Goal: Task Accomplishment & Management: Complete application form

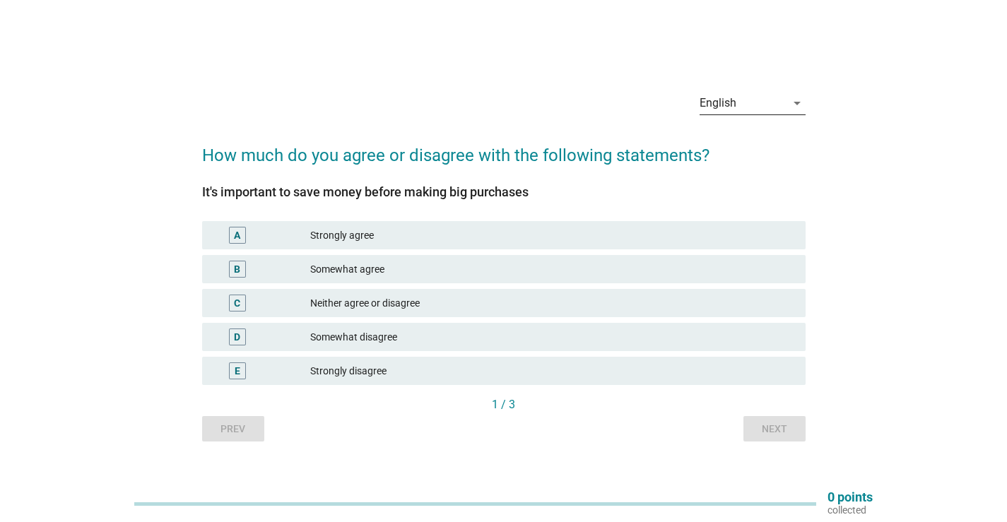
click at [772, 103] on div "English" at bounding box center [743, 103] width 86 height 23
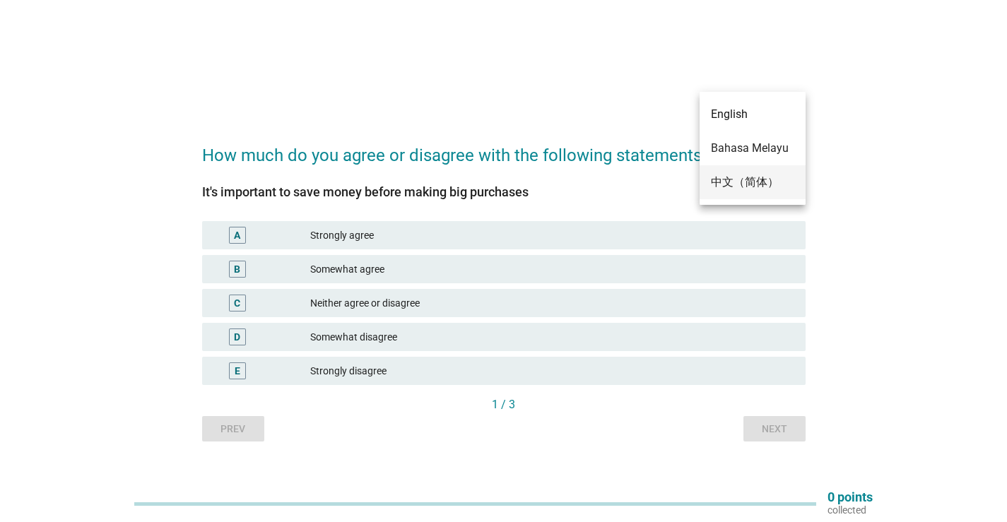
click at [753, 189] on div "中文（简体）" at bounding box center [752, 182] width 83 height 17
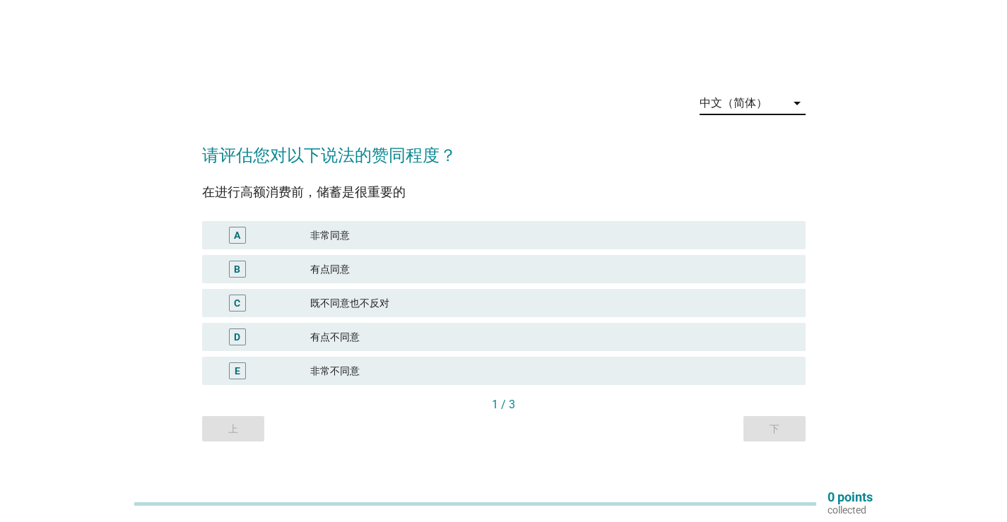
click at [336, 230] on div "非常同意" at bounding box center [552, 235] width 484 height 17
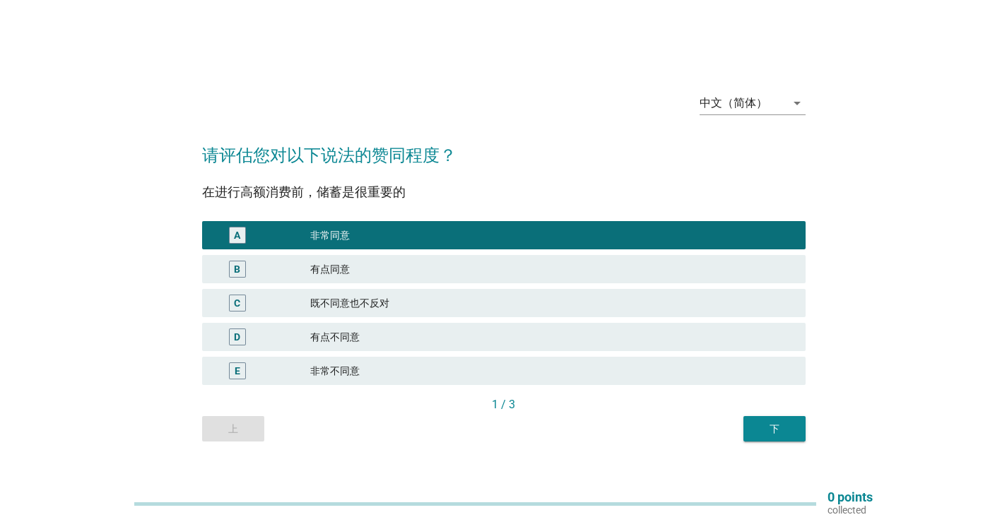
click at [776, 432] on div "下" at bounding box center [775, 429] width 40 height 15
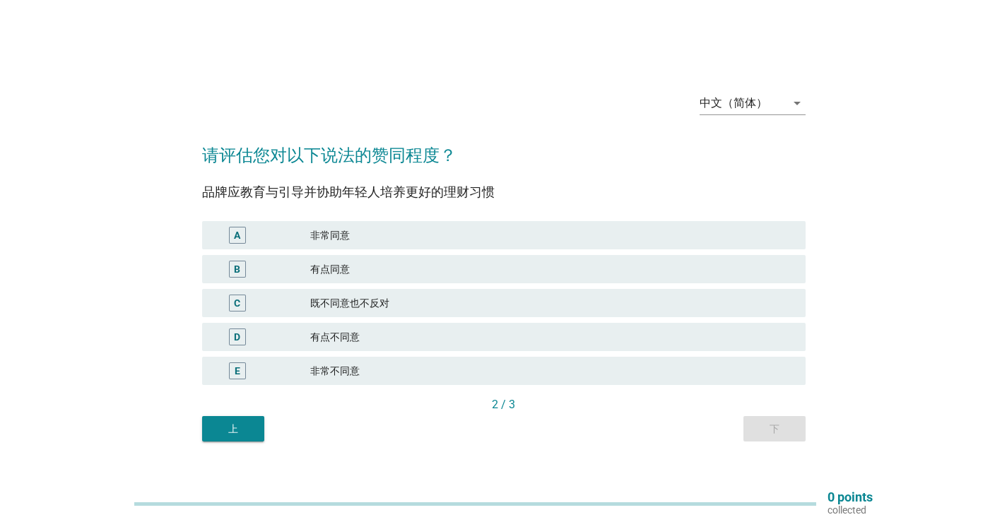
click at [348, 231] on div "非常同意" at bounding box center [552, 235] width 484 height 17
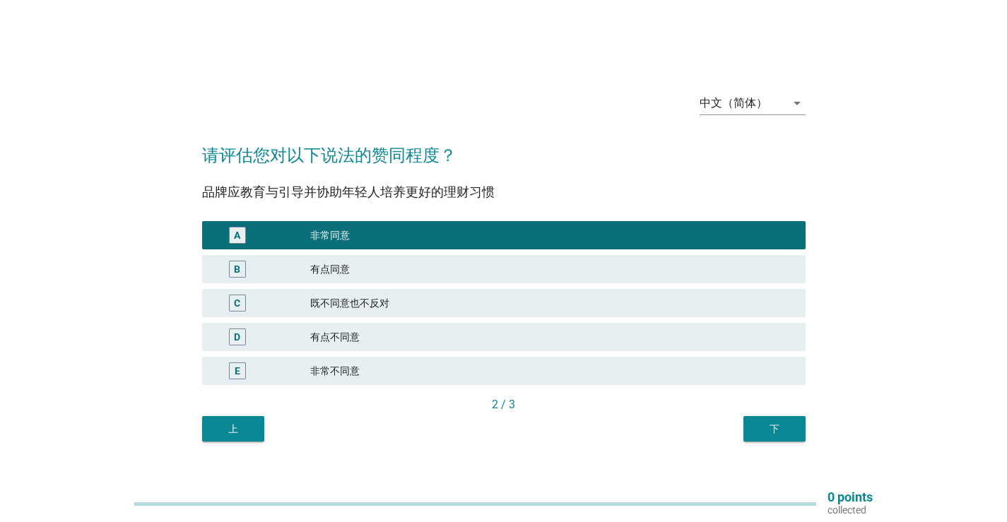
click at [798, 440] on button "下" at bounding box center [774, 428] width 62 height 25
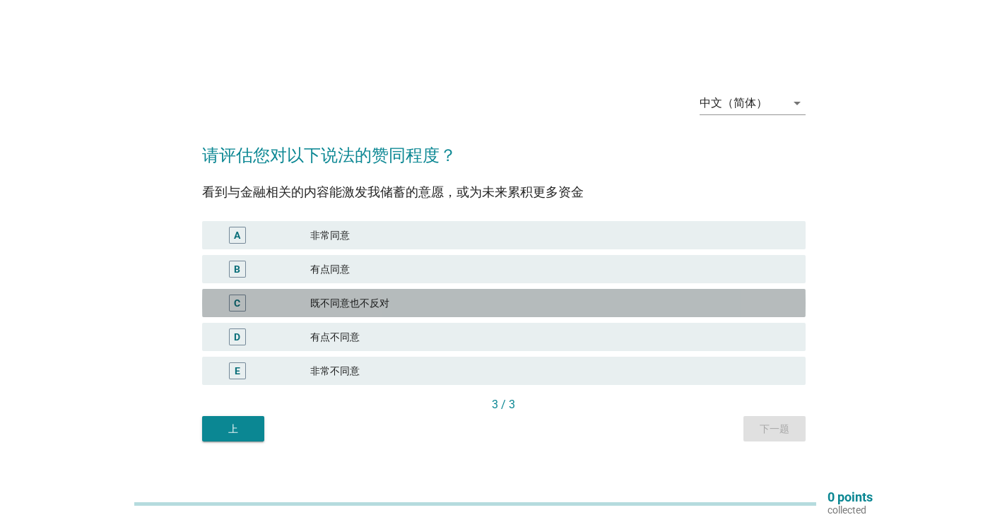
click at [371, 298] on div "既不同意也不反对" at bounding box center [552, 303] width 484 height 17
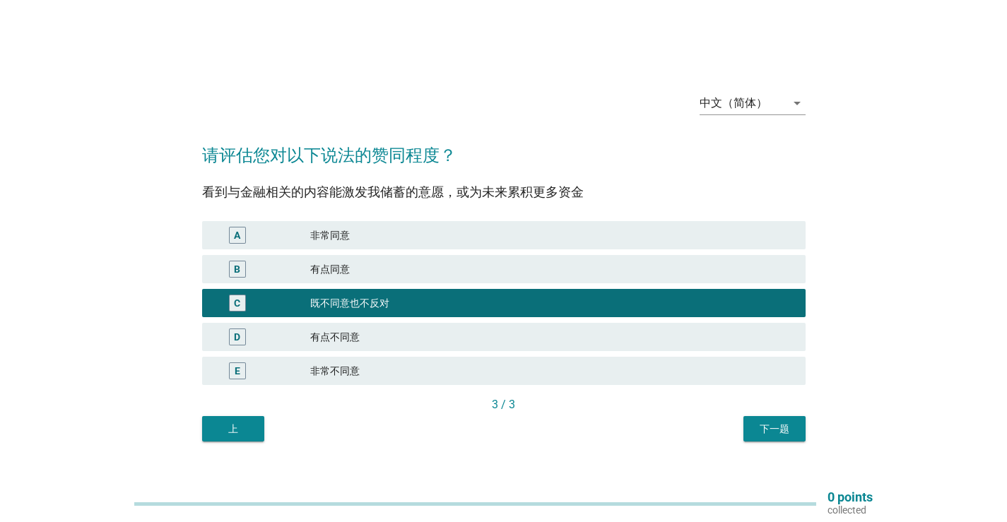
click at [801, 437] on button "下一题" at bounding box center [774, 428] width 62 height 25
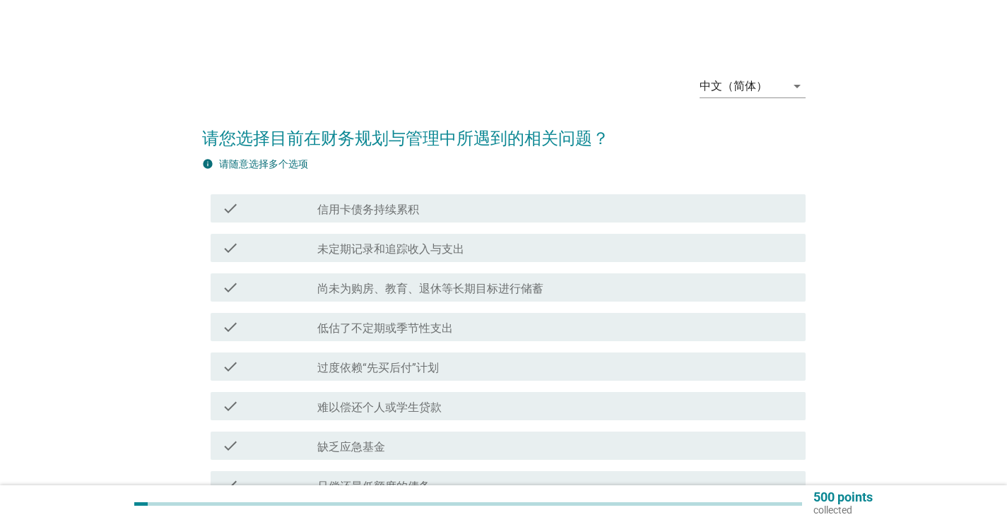
scroll to position [71, 0]
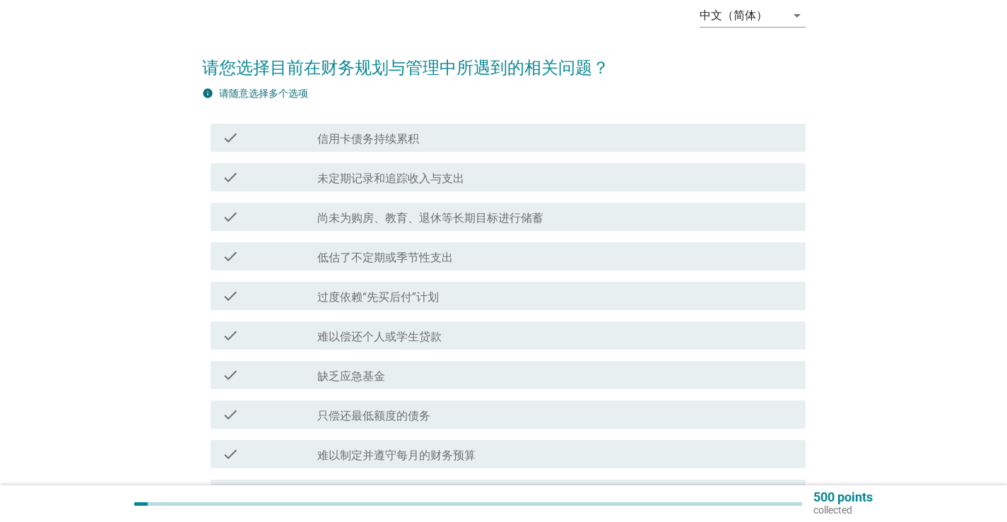
click at [498, 134] on div "check_box_outline_blank 信用卡债务持续累积" at bounding box center [555, 137] width 477 height 17
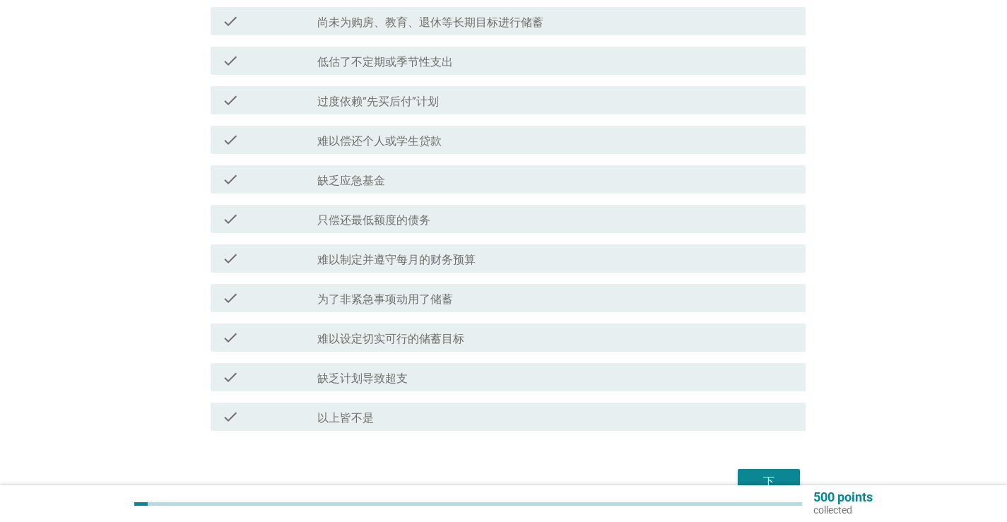
scroll to position [283, 0]
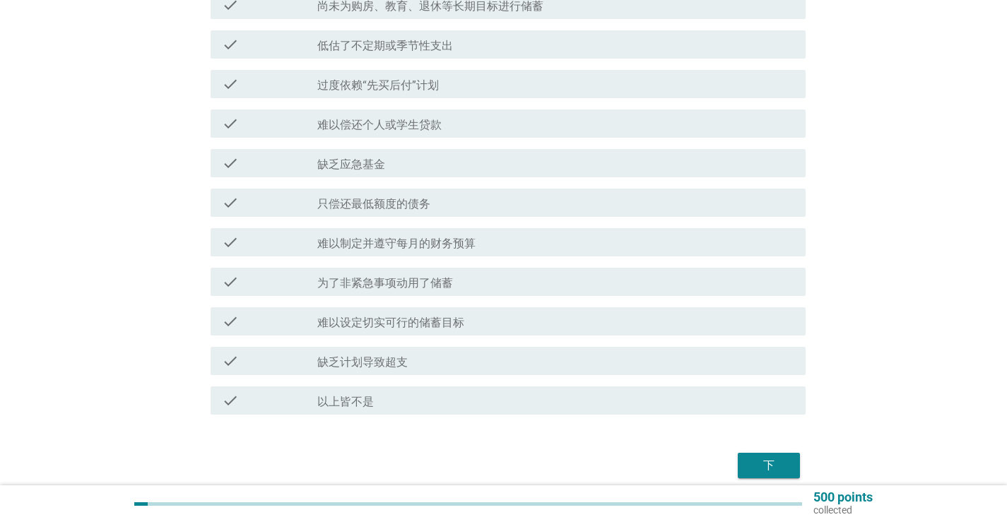
click at [440, 237] on label "难以制定并遵守每月的财务预算" at bounding box center [396, 244] width 158 height 14
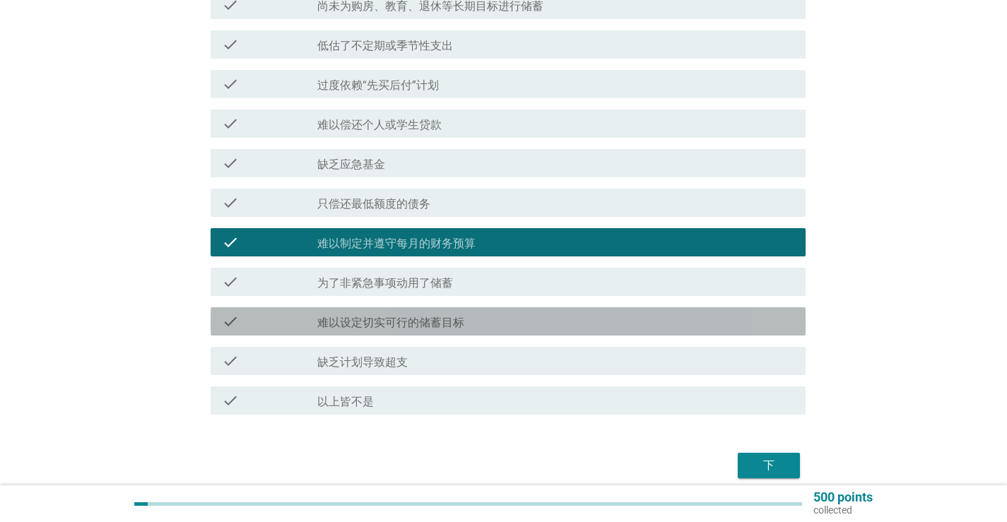
click at [417, 324] on label "难以设定切实可行的储蓄目标" at bounding box center [390, 323] width 147 height 14
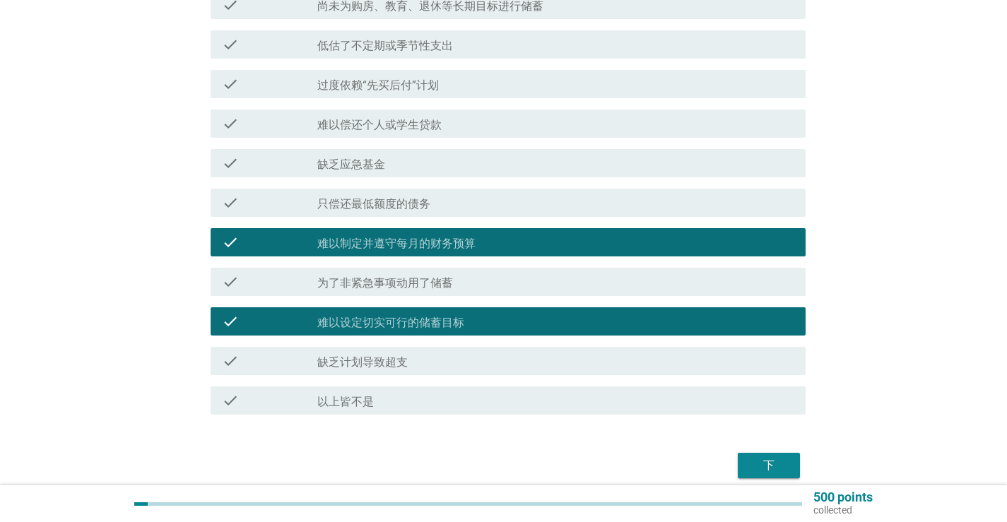
scroll to position [141, 0]
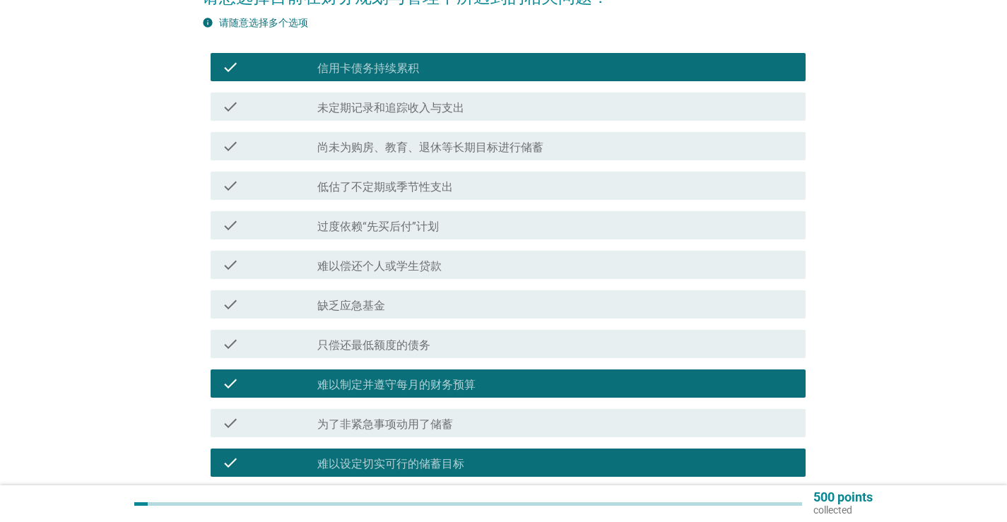
click at [412, 192] on label "低估了不定期或季节性支出" at bounding box center [385, 187] width 136 height 14
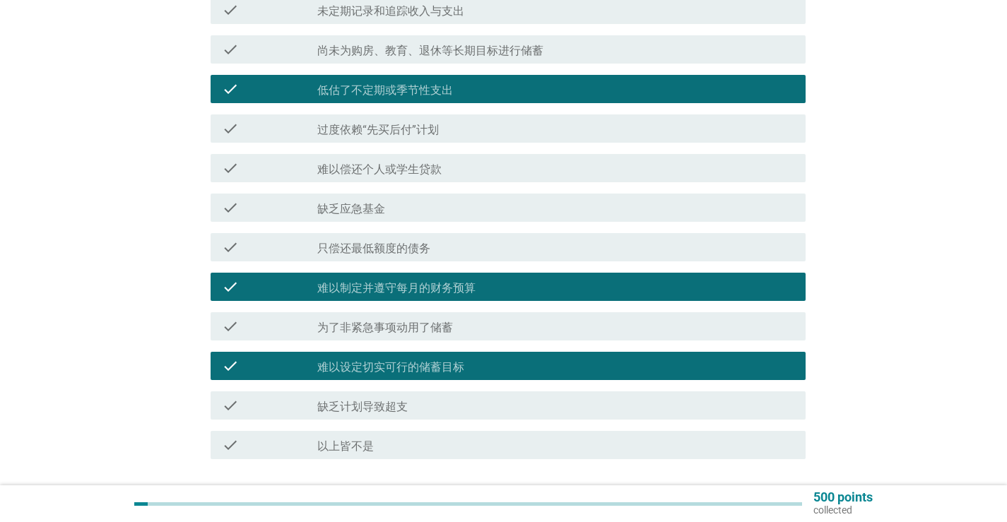
scroll to position [343, 0]
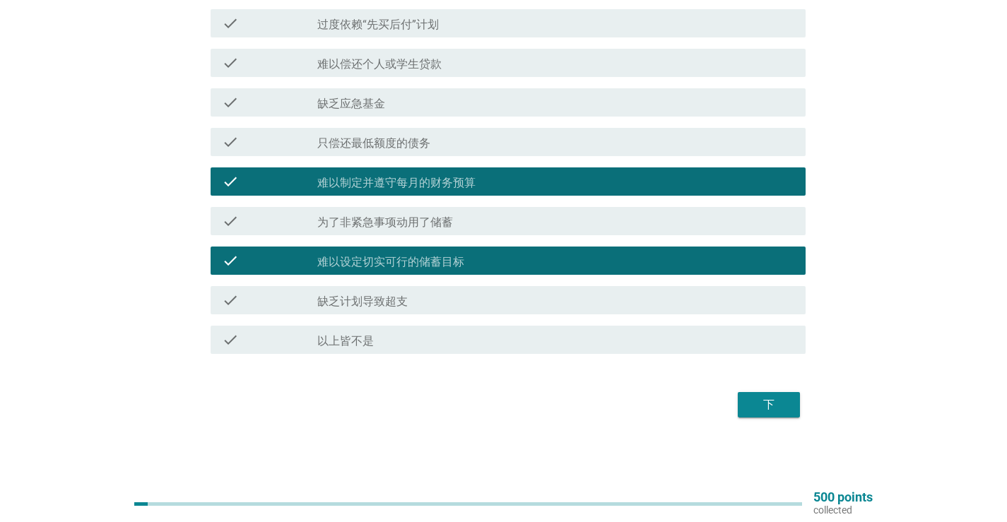
click at [763, 391] on div "下" at bounding box center [504, 405] width 604 height 34
click at [770, 409] on div "下" at bounding box center [769, 404] width 40 height 17
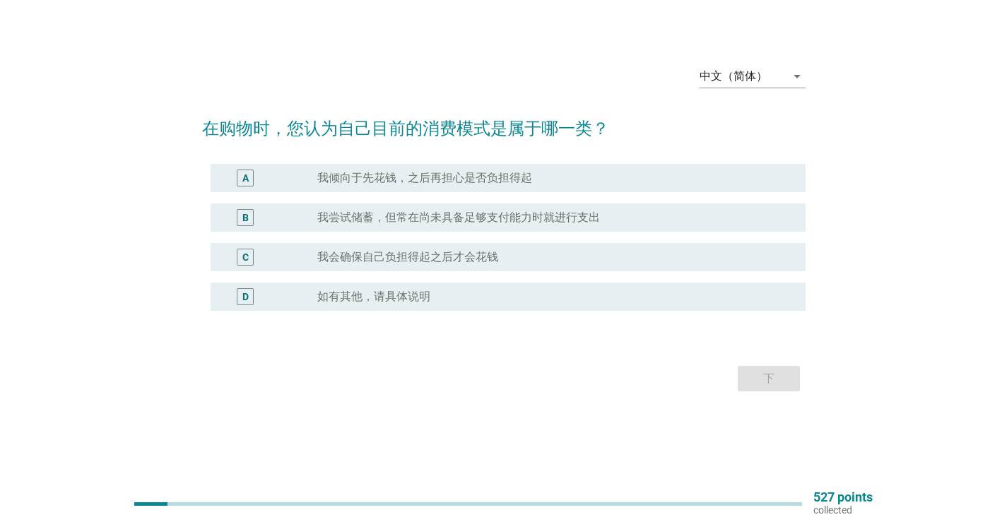
scroll to position [0, 0]
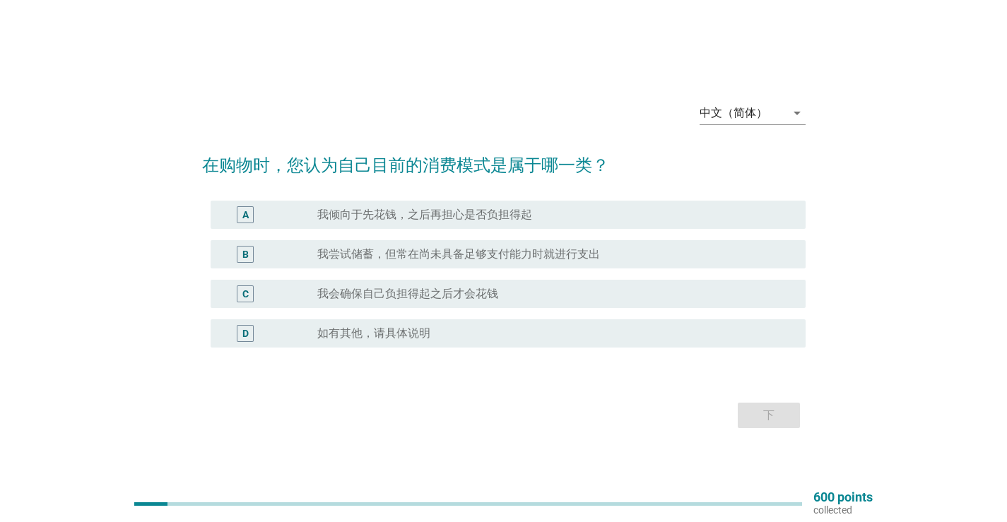
click at [377, 255] on label "我尝试储蓄，但常在尚未具备足够支付能力时就进行支出" at bounding box center [458, 254] width 283 height 14
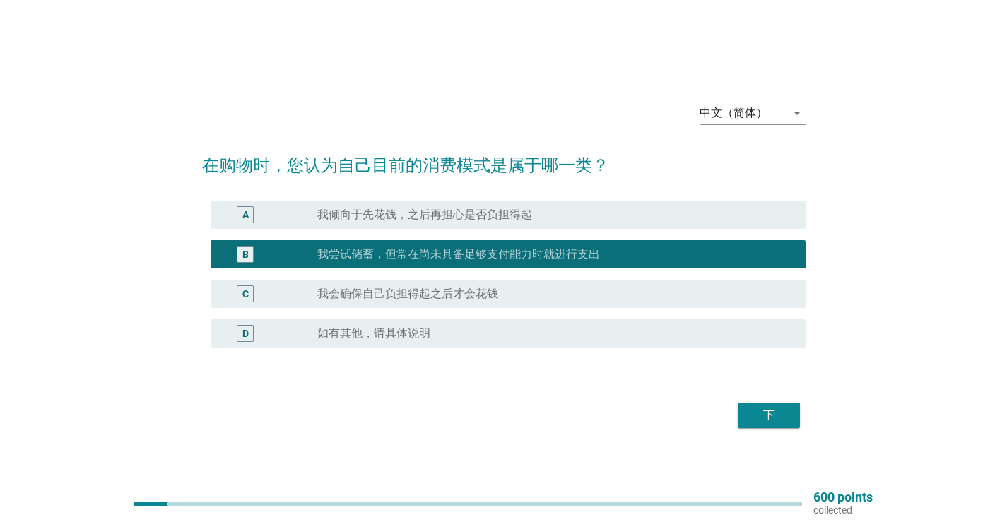
click at [774, 421] on div "下" at bounding box center [769, 415] width 40 height 17
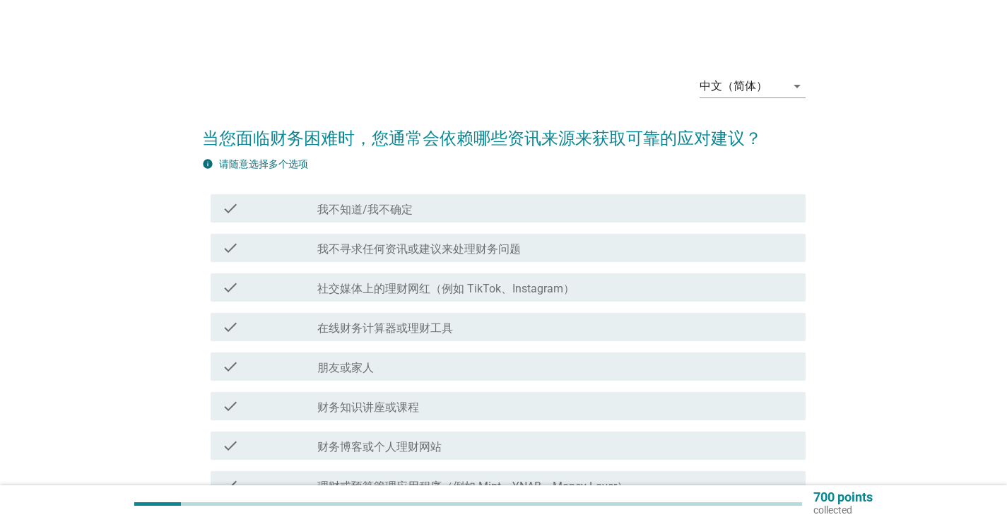
scroll to position [71, 0]
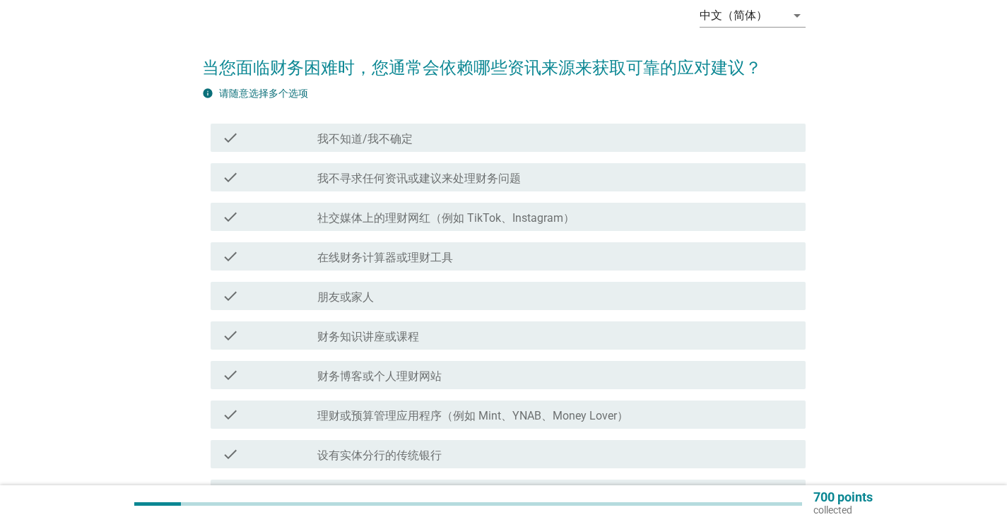
click at [550, 134] on div "check_box_outline_blank 我不知道/我不确定" at bounding box center [555, 137] width 477 height 17
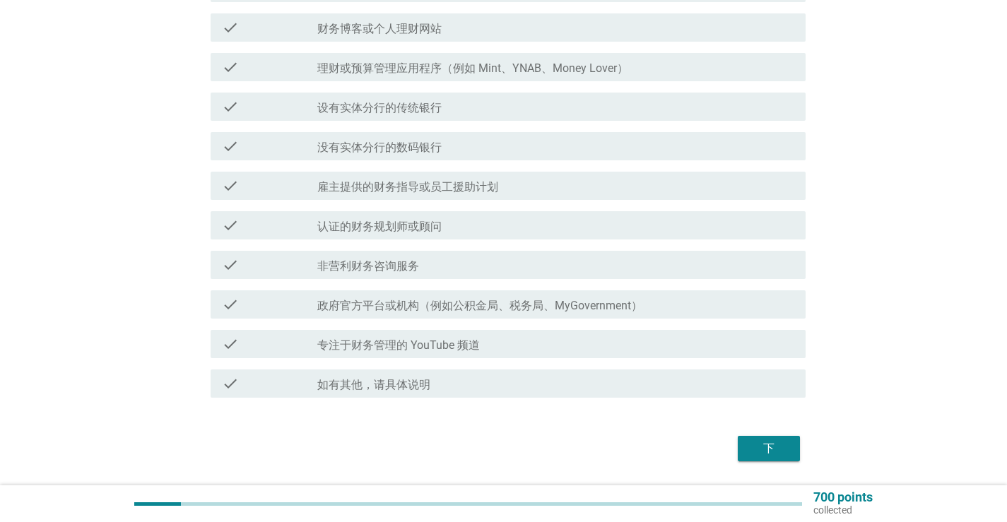
scroll to position [424, 0]
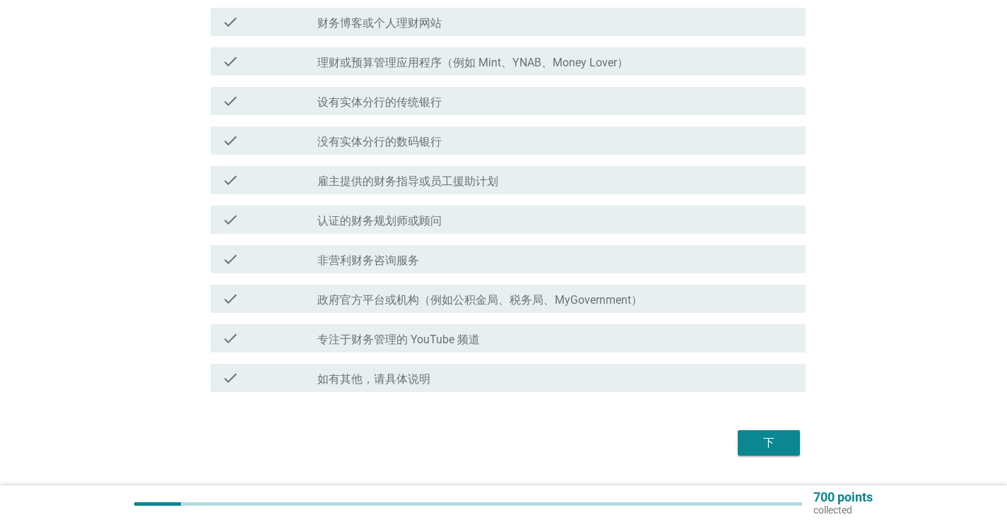
click at [751, 446] on div "下" at bounding box center [769, 443] width 40 height 17
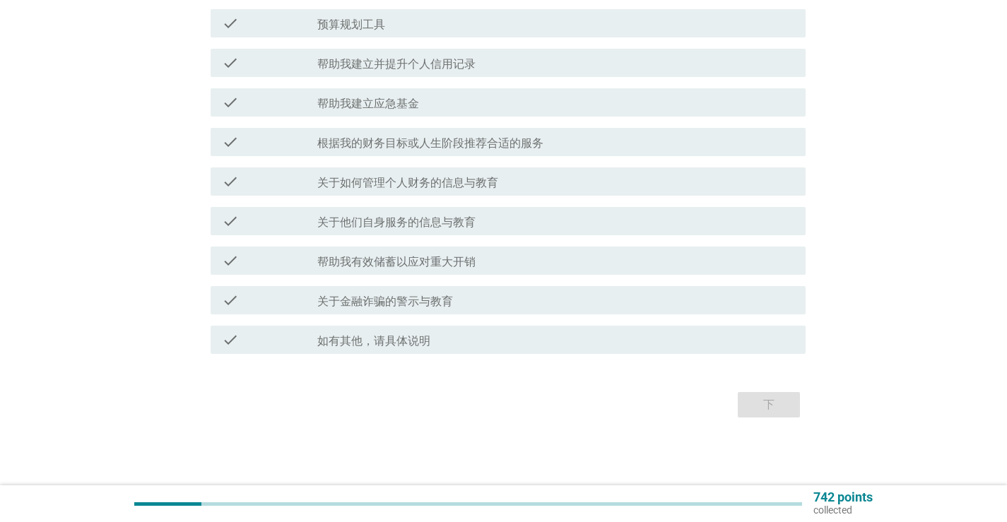
scroll to position [0, 0]
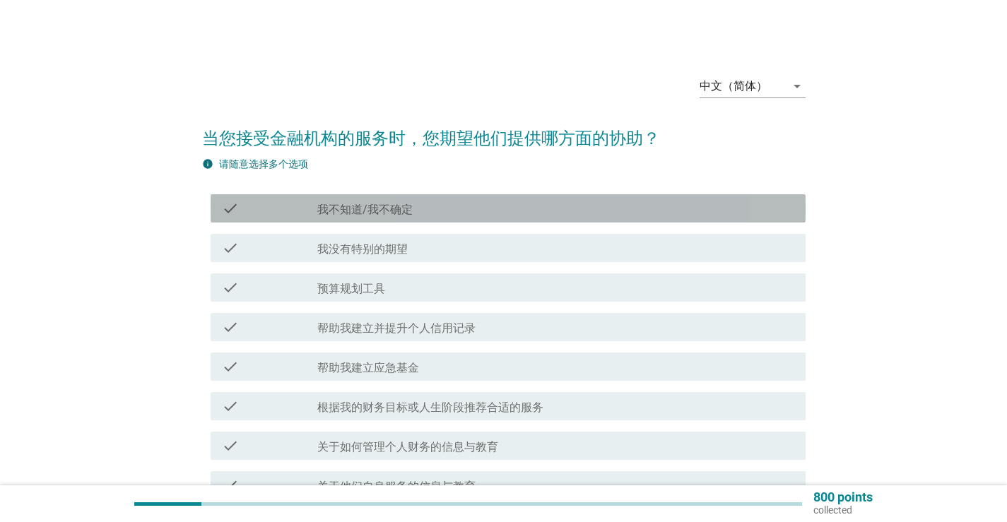
click at [461, 216] on div "check_box_outline_blank 我不知道/我不确定" at bounding box center [555, 208] width 477 height 17
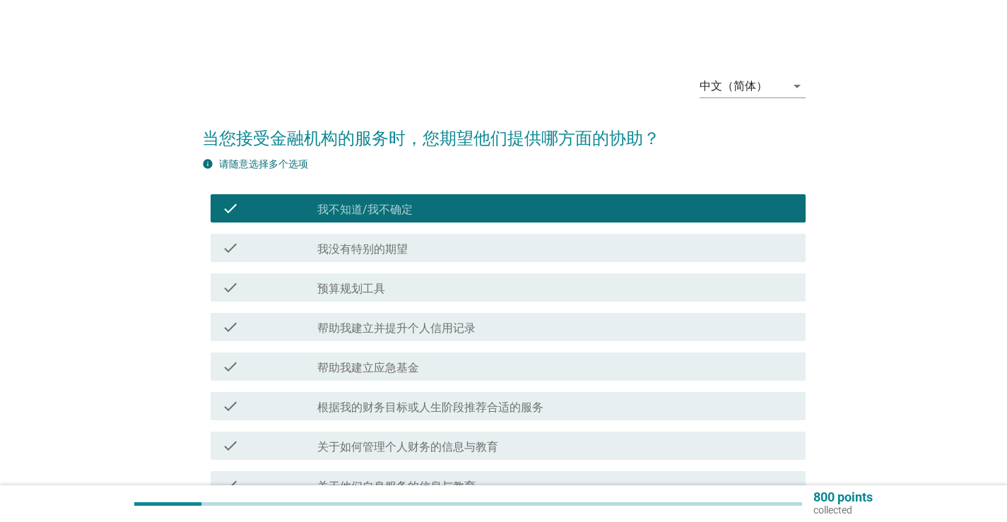
scroll to position [264, 0]
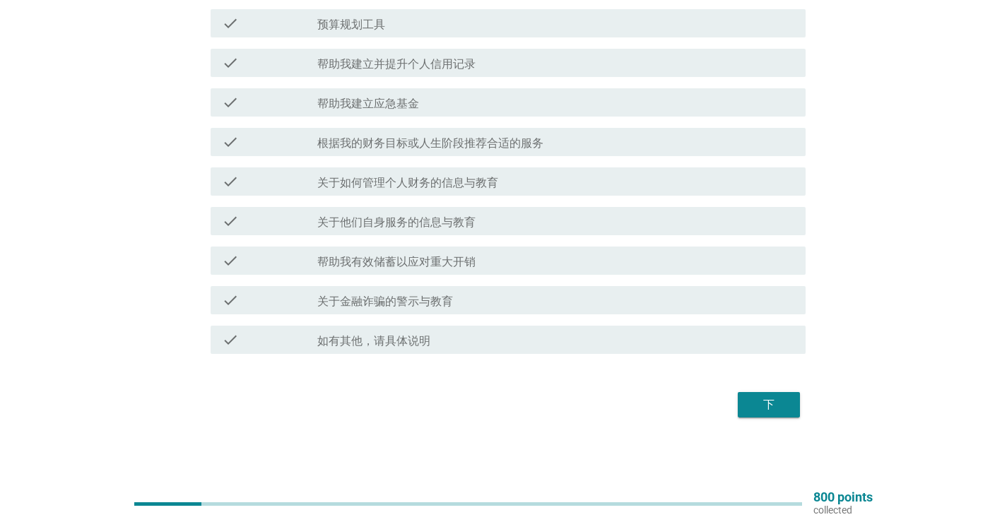
click at [777, 408] on div "下" at bounding box center [769, 404] width 40 height 17
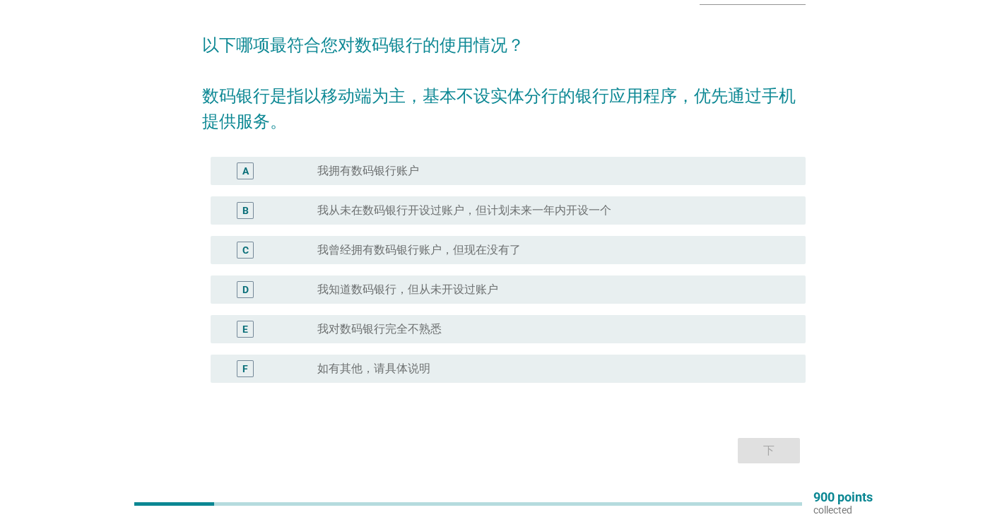
scroll to position [69, 0]
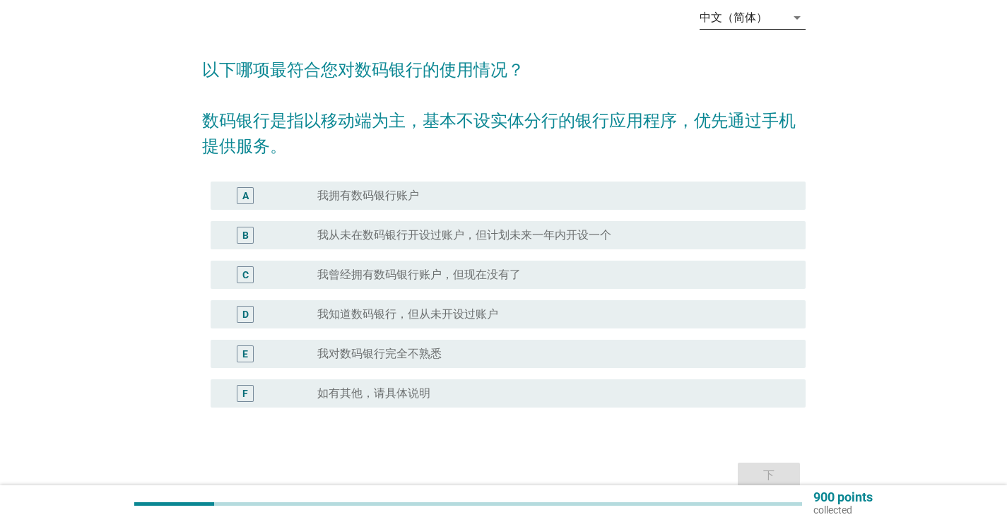
click at [770, 24] on div "中文（简体）" at bounding box center [743, 17] width 86 height 23
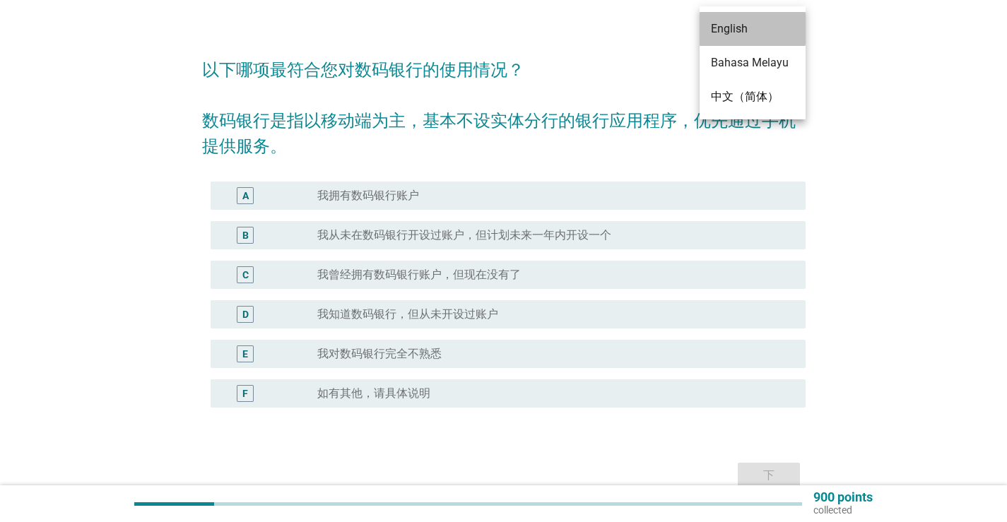
click at [736, 33] on div "English" at bounding box center [752, 28] width 83 height 17
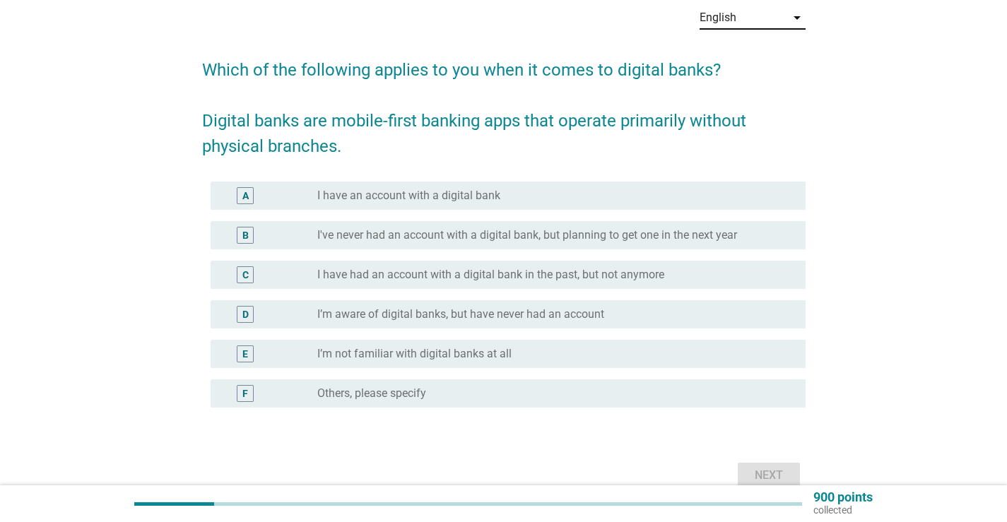
scroll to position [0, 0]
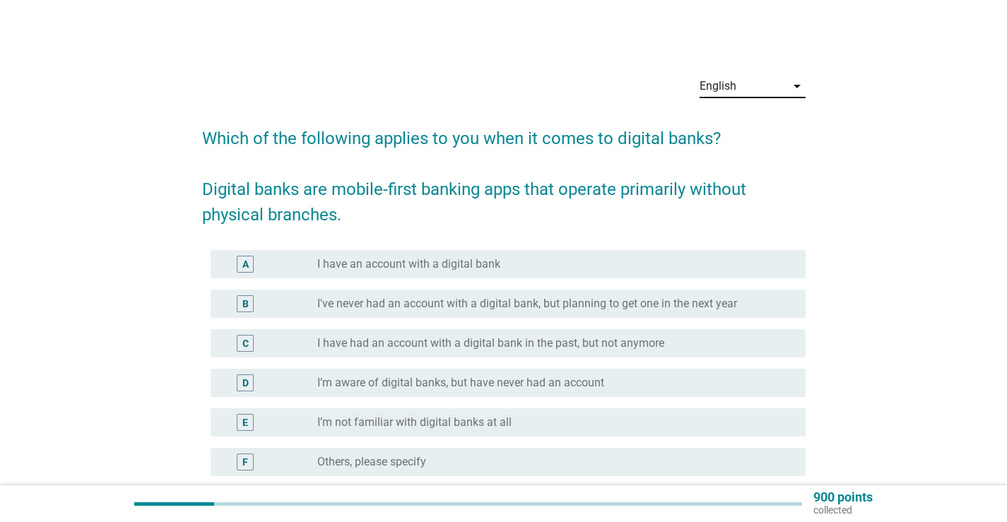
click at [758, 74] on div "English arrow_drop_down" at bounding box center [753, 88] width 106 height 45
click at [751, 89] on div "English" at bounding box center [743, 86] width 86 height 23
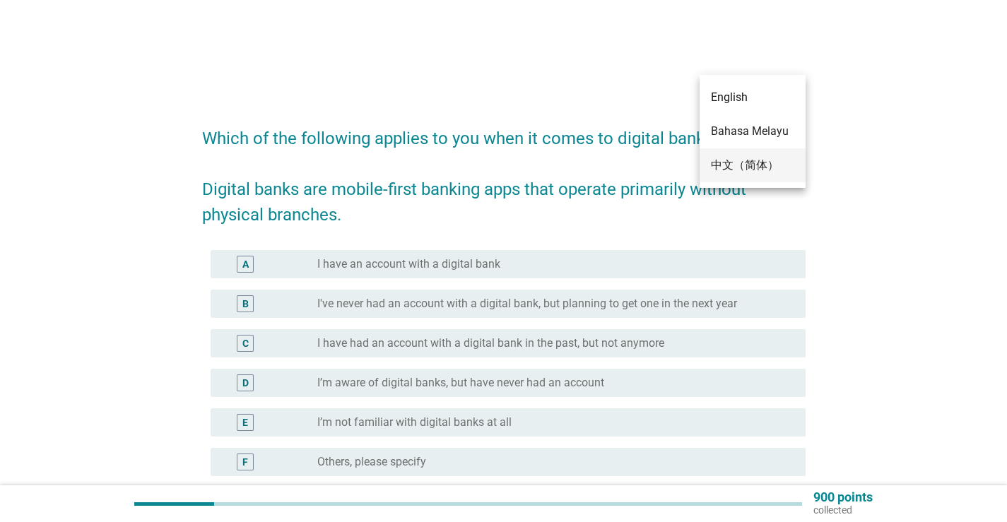
click at [741, 158] on div "中文（简体）" at bounding box center [752, 165] width 83 height 17
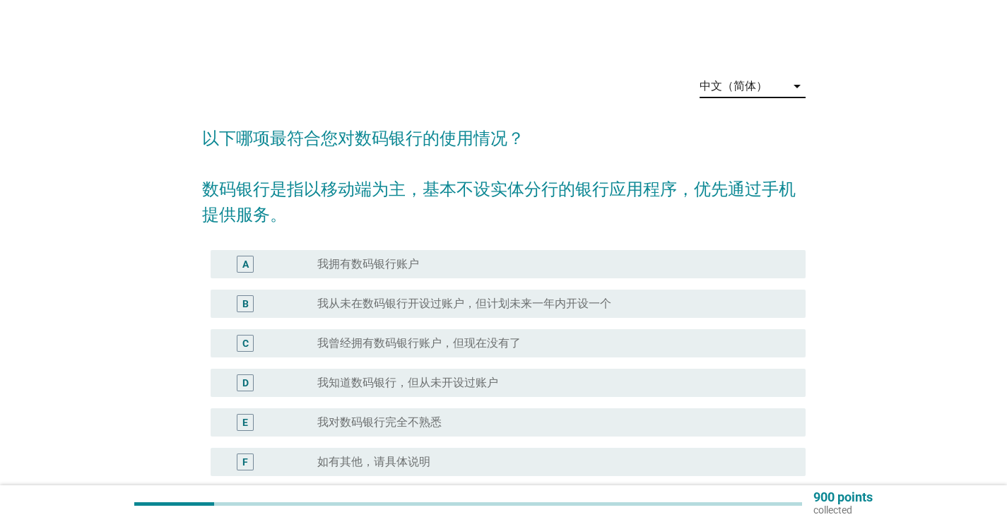
scroll to position [139, 0]
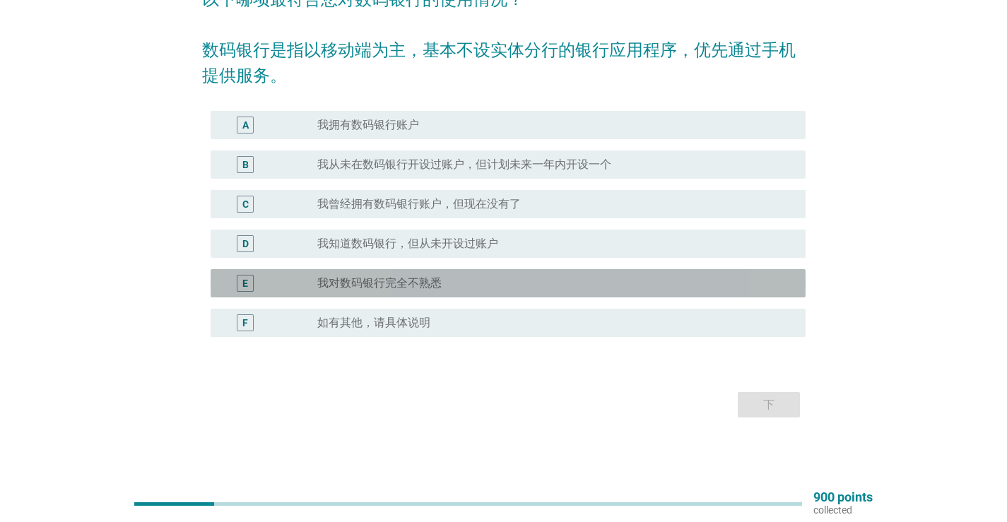
click at [431, 277] on label "我对数码银行完全不熟悉" at bounding box center [379, 283] width 124 height 14
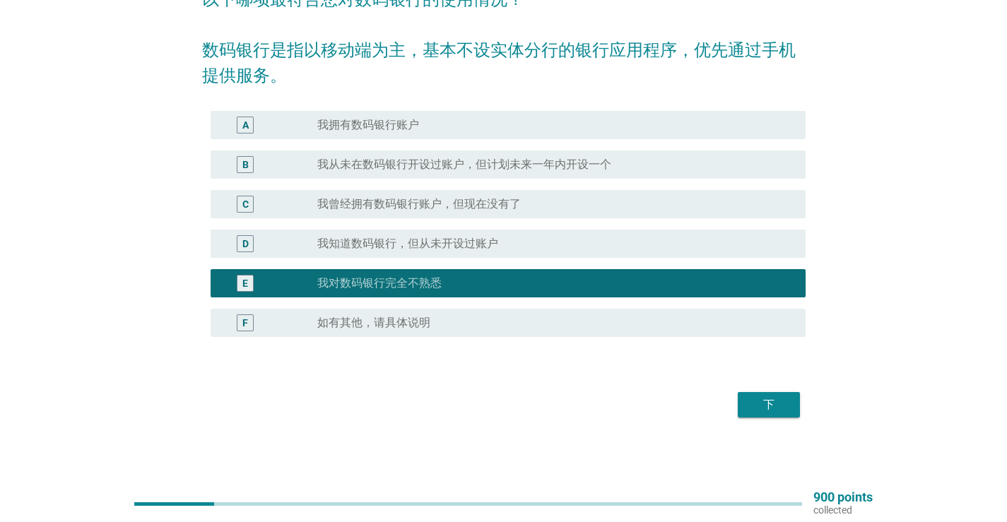
click at [780, 409] on div "下" at bounding box center [769, 404] width 40 height 17
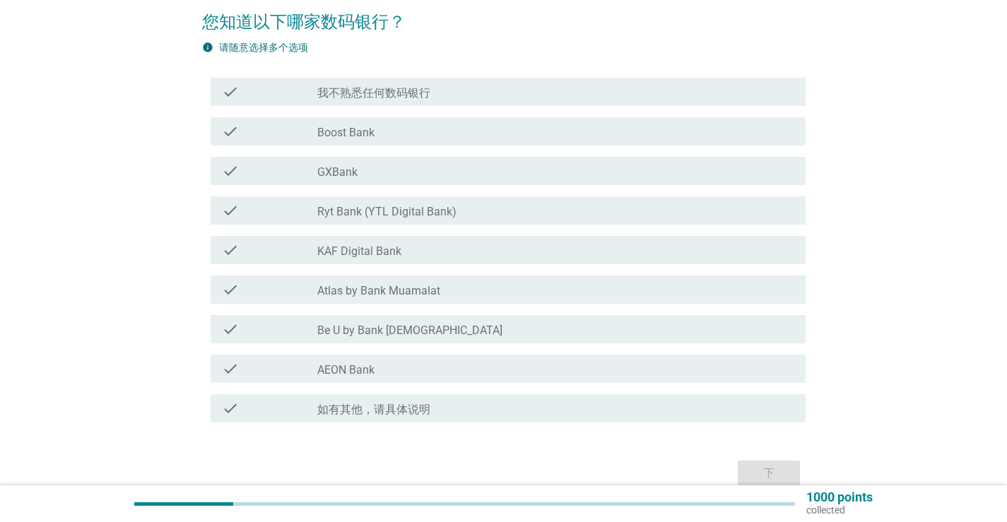
scroll to position [141, 0]
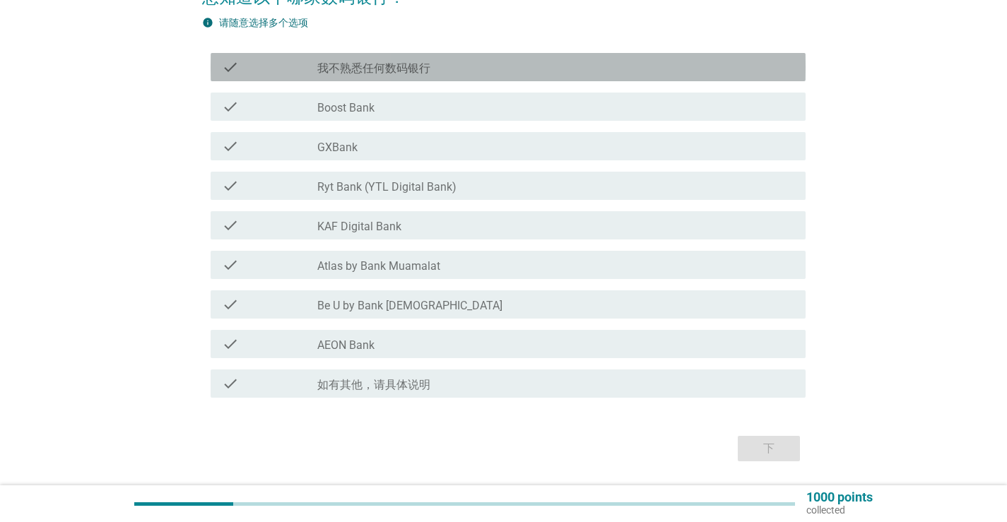
click at [445, 62] on div "check_box_outline_blank 我不熟悉任何数码银行" at bounding box center [555, 67] width 477 height 17
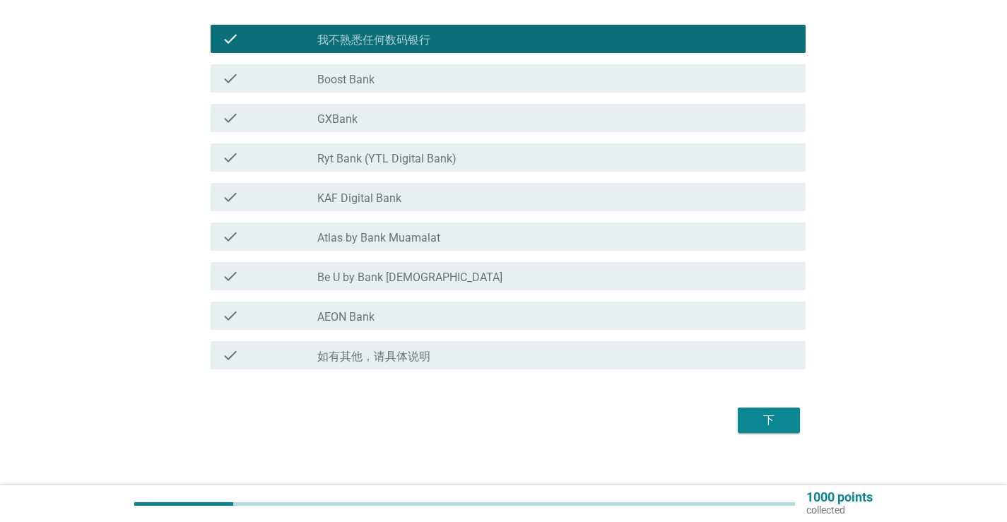
scroll to position [185, 0]
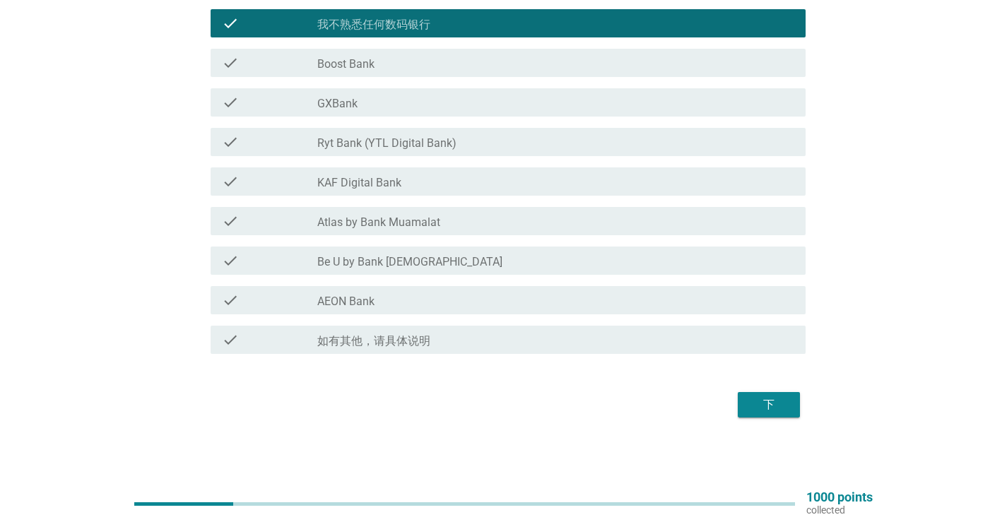
click at [758, 404] on div "下" at bounding box center [769, 404] width 40 height 17
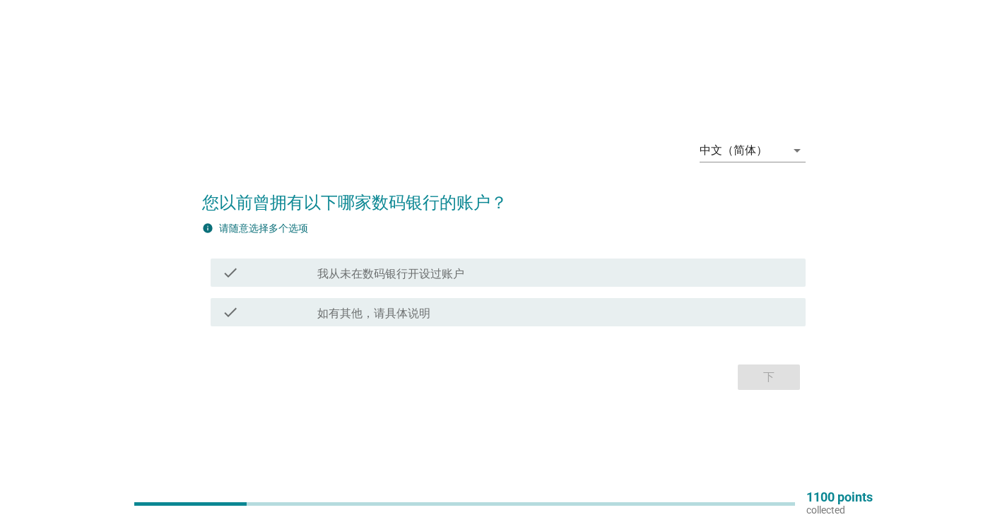
click at [367, 278] on label "我从未在数码银行开设过账户" at bounding box center [390, 274] width 147 height 14
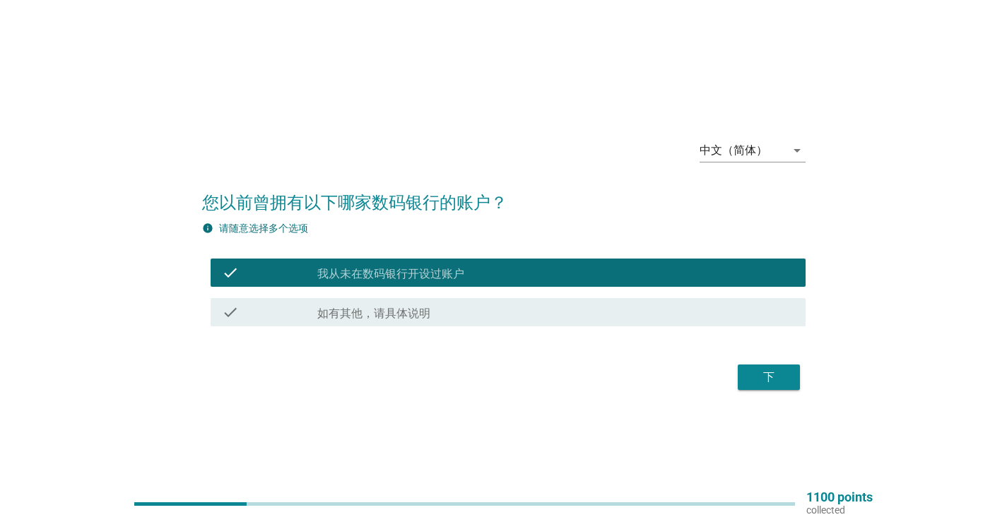
click at [779, 384] on div "下" at bounding box center [769, 377] width 40 height 17
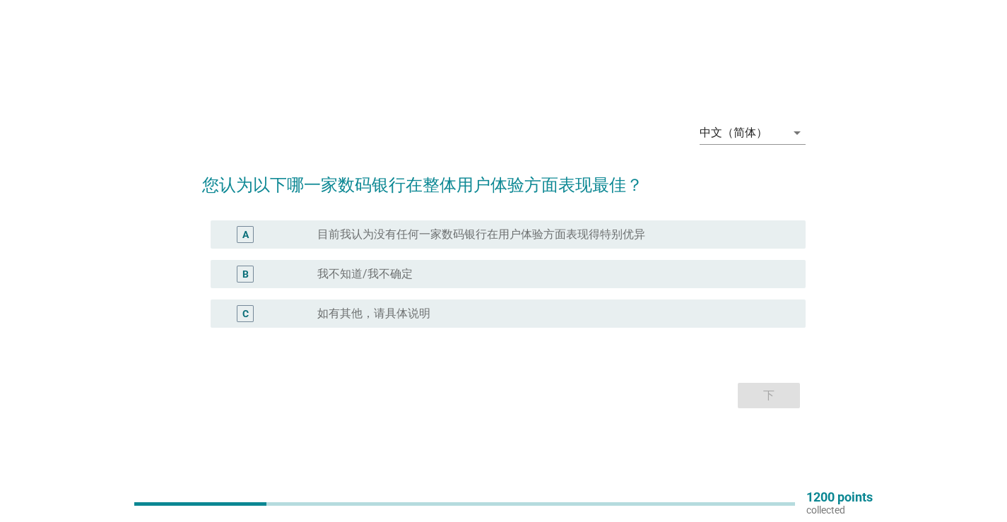
click at [355, 273] on label "我不知道/我不确定" at bounding box center [364, 274] width 95 height 14
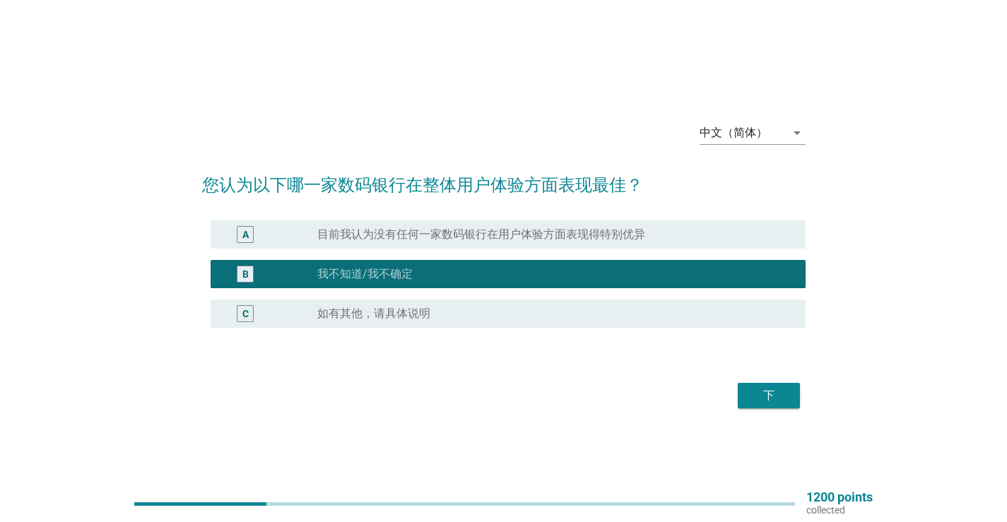
click at [758, 396] on div "下" at bounding box center [769, 395] width 40 height 17
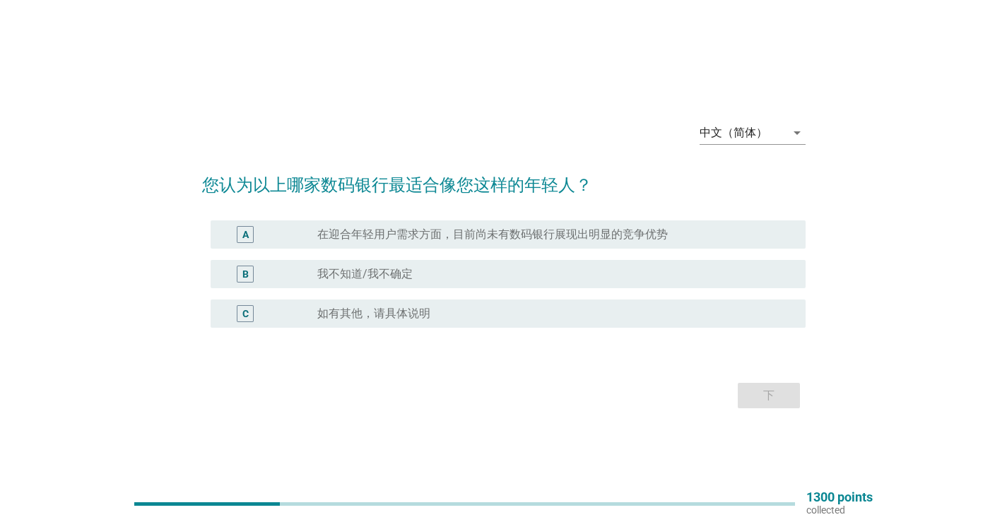
click at [332, 274] on label "我不知道/我不确定" at bounding box center [364, 274] width 95 height 14
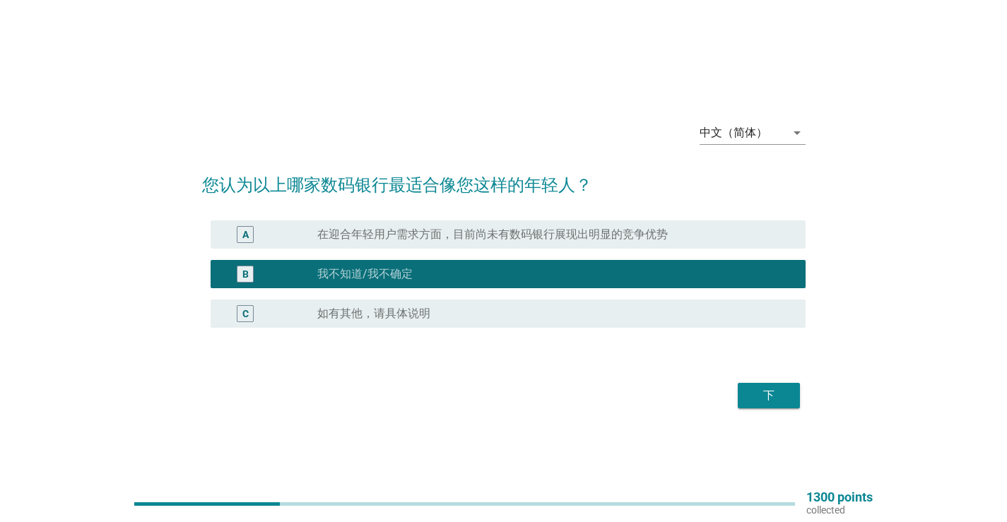
click at [776, 387] on div "下" at bounding box center [769, 395] width 40 height 17
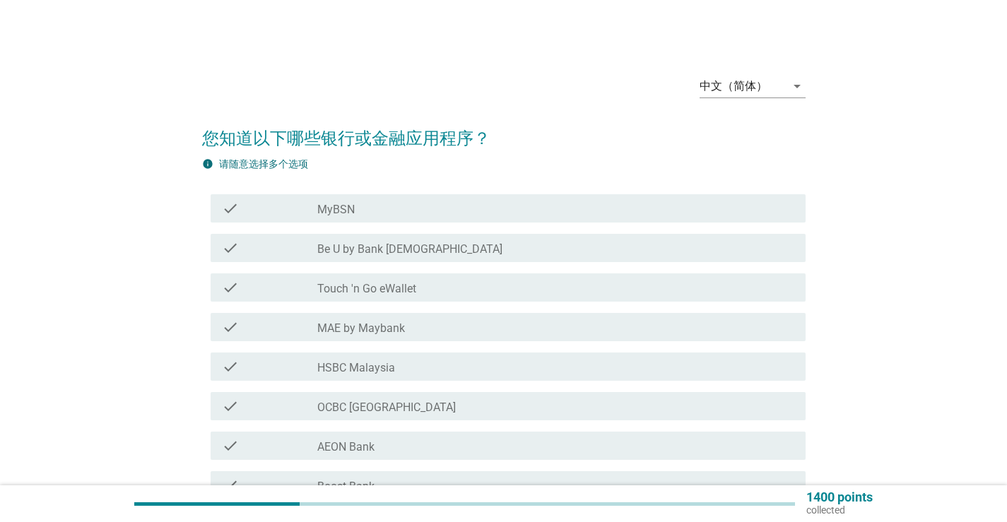
click at [416, 290] on div "check_box_outline_blank Touch 'n Go eWallet" at bounding box center [555, 287] width 477 height 17
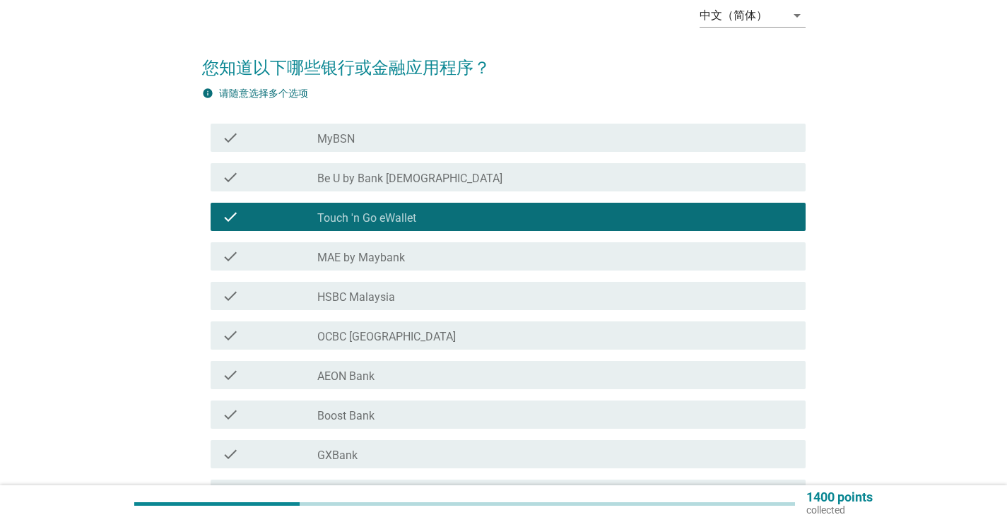
scroll to position [141, 0]
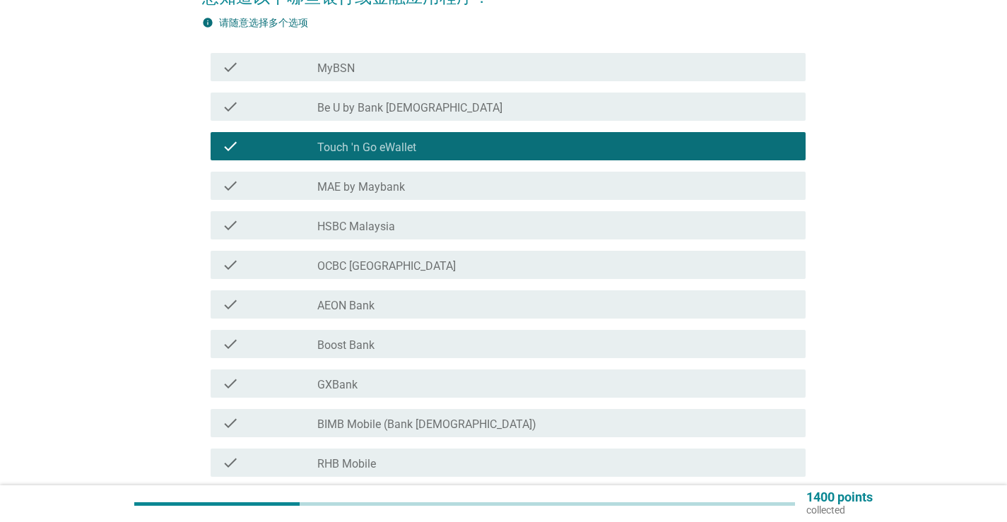
click at [403, 190] on label "MAE by Maybank" at bounding box center [361, 187] width 88 height 14
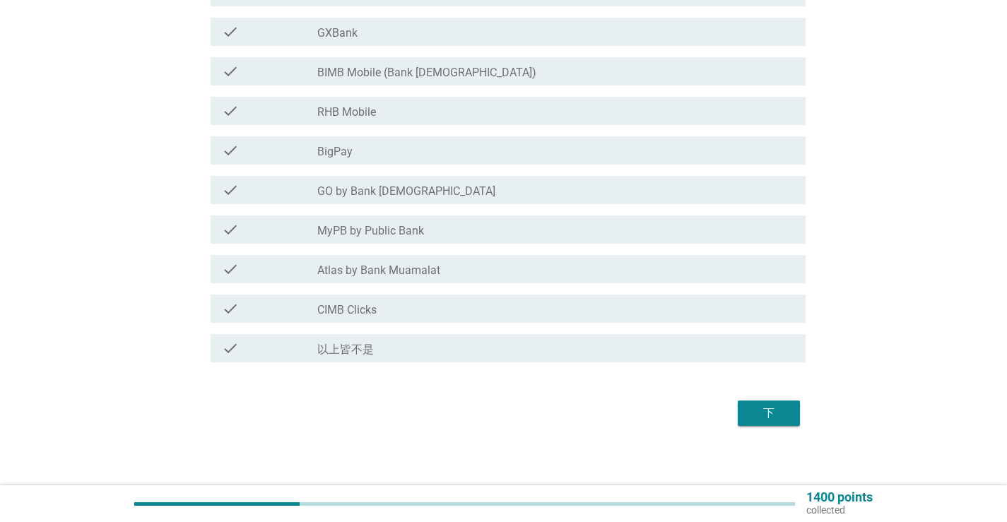
scroll to position [495, 0]
click at [401, 303] on div "check_box_outline_blank CIMB Clicks" at bounding box center [555, 307] width 477 height 17
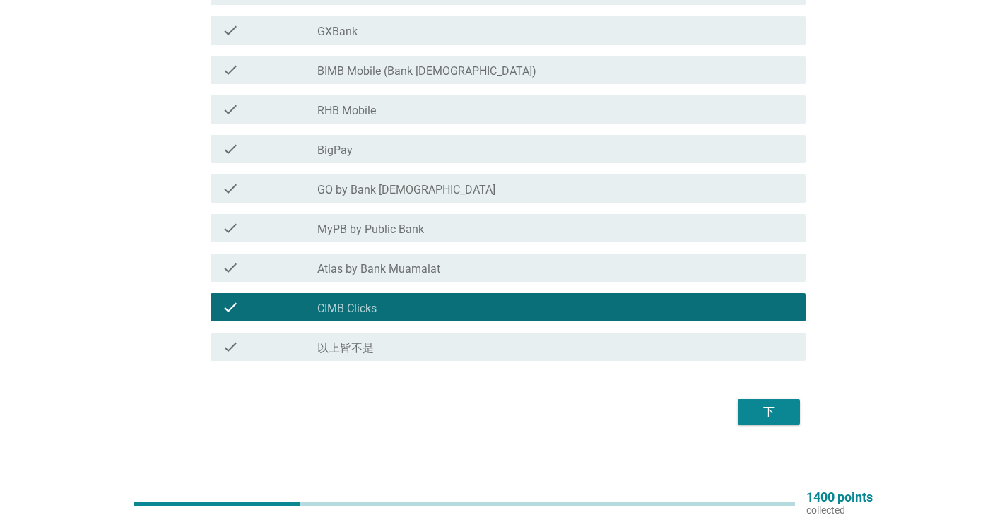
click at [774, 408] on div "下" at bounding box center [769, 412] width 40 height 17
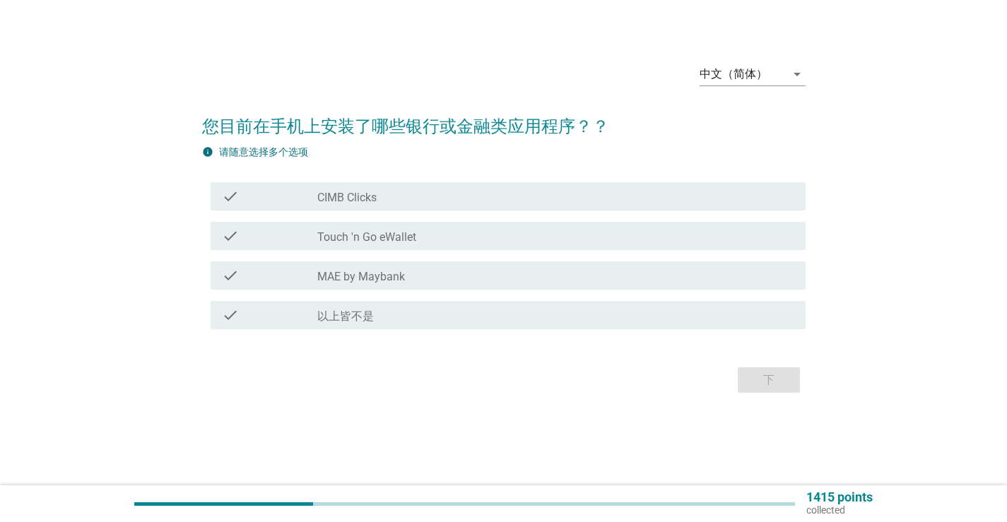
scroll to position [0, 0]
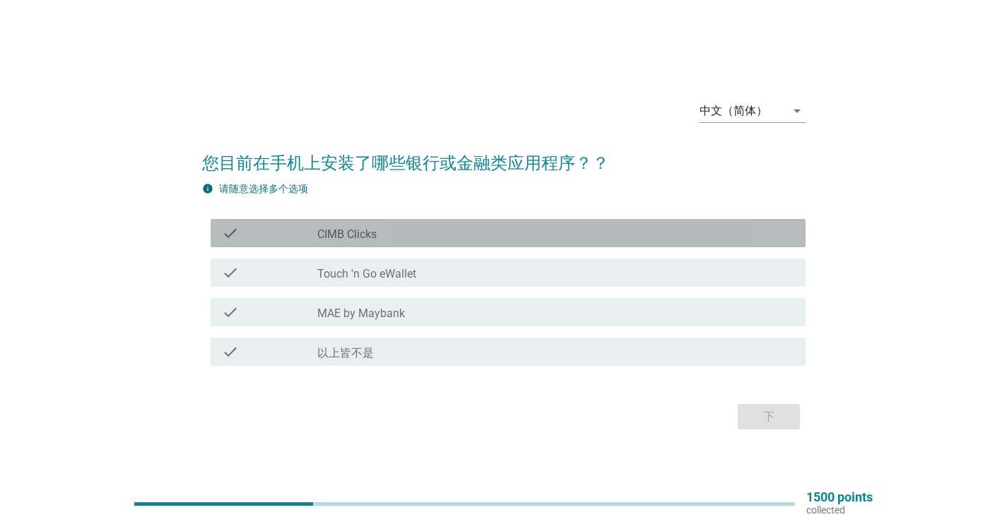
click at [368, 222] on div "check check_box_outline_blank CIMB Clicks" at bounding box center [508, 233] width 595 height 28
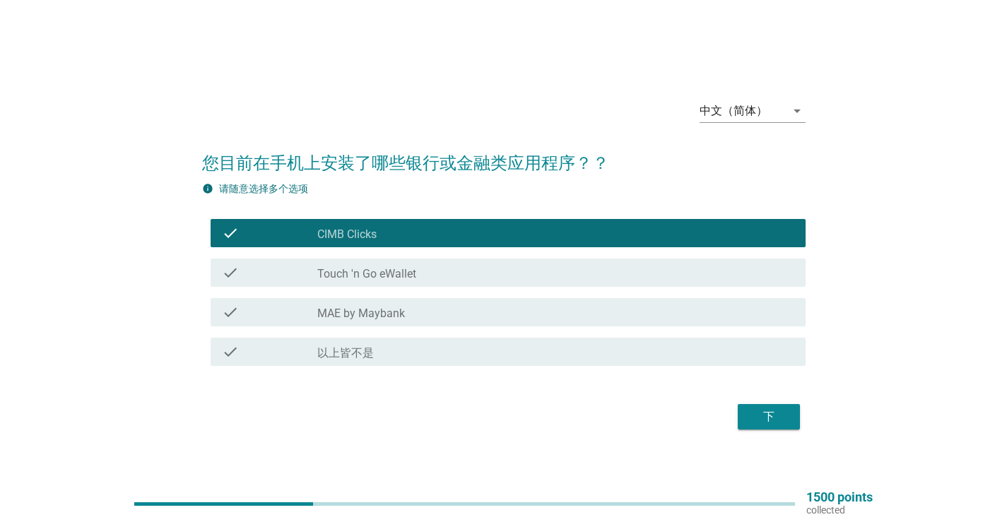
click at [372, 278] on label "Touch 'n Go eWallet" at bounding box center [366, 274] width 99 height 14
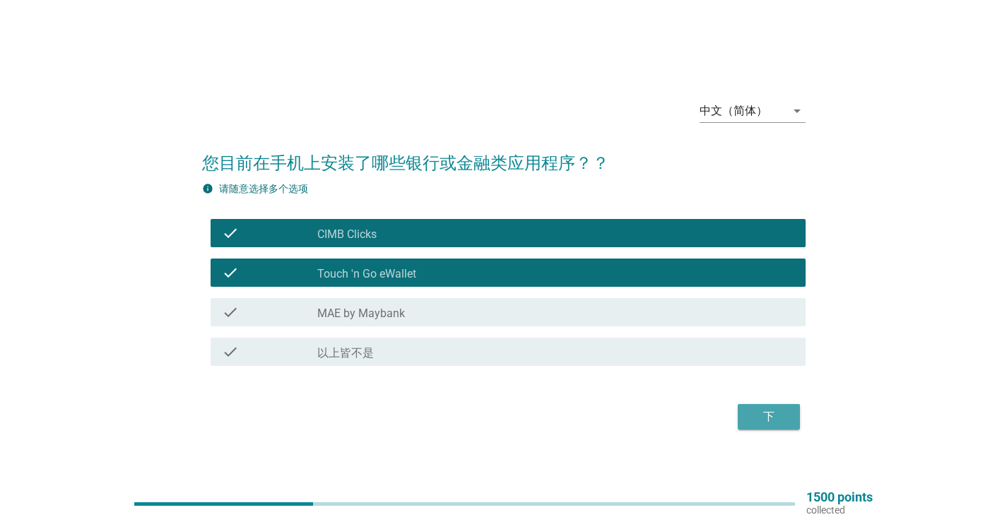
click at [758, 406] on button "下" at bounding box center [769, 416] width 62 height 25
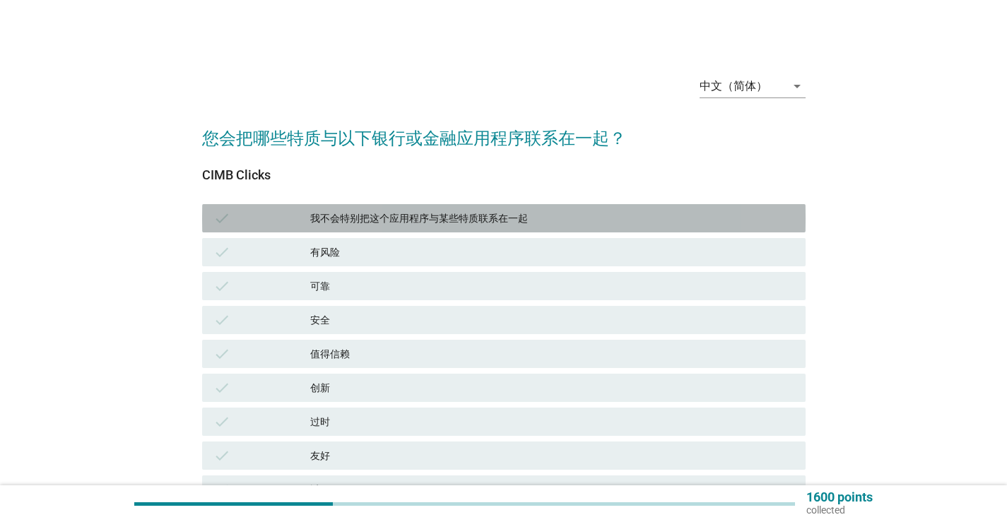
click at [426, 216] on div "我不会特别把这个应用程序与某些特质联系在一起" at bounding box center [552, 218] width 484 height 17
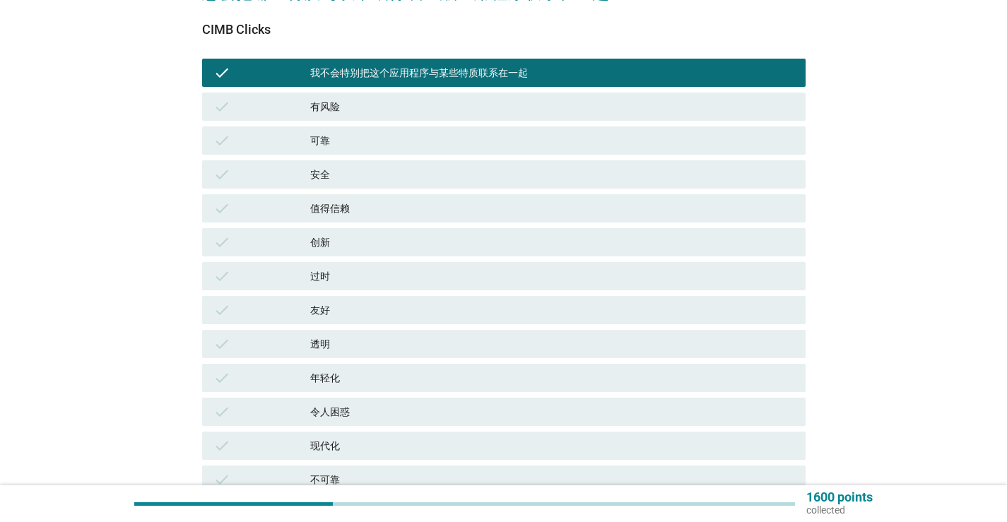
scroll to position [342, 0]
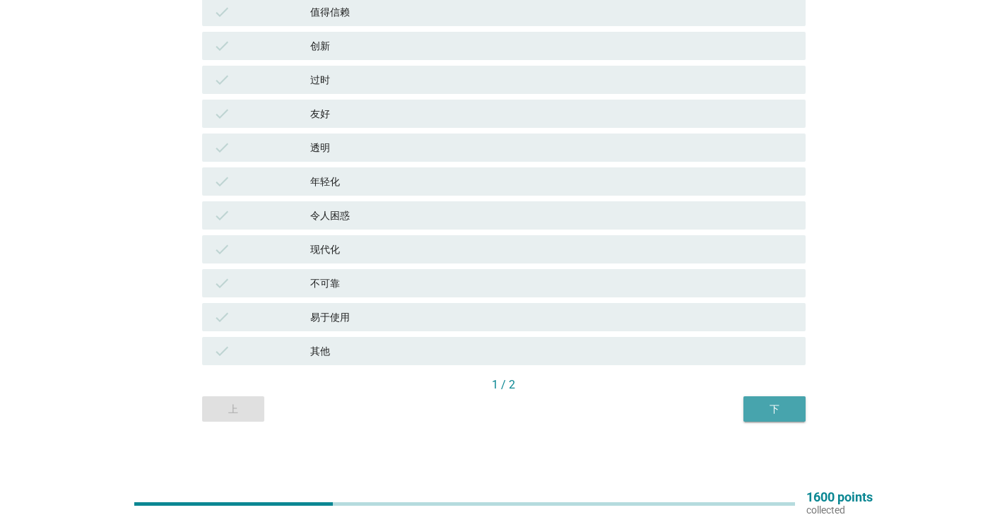
click at [777, 409] on div "下" at bounding box center [775, 409] width 40 height 15
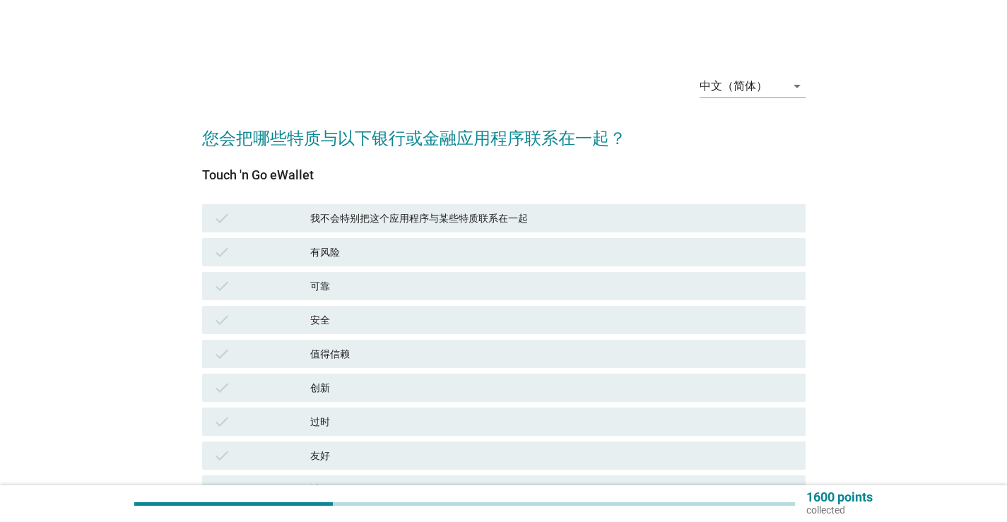
click at [373, 223] on div "我不会特别把这个应用程序与某些特质联系在一起" at bounding box center [552, 218] width 484 height 17
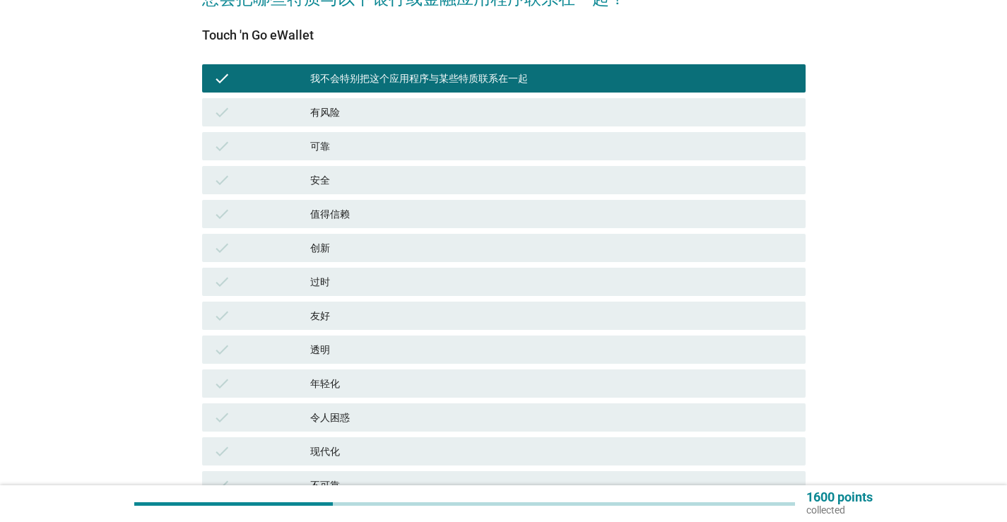
scroll to position [283, 0]
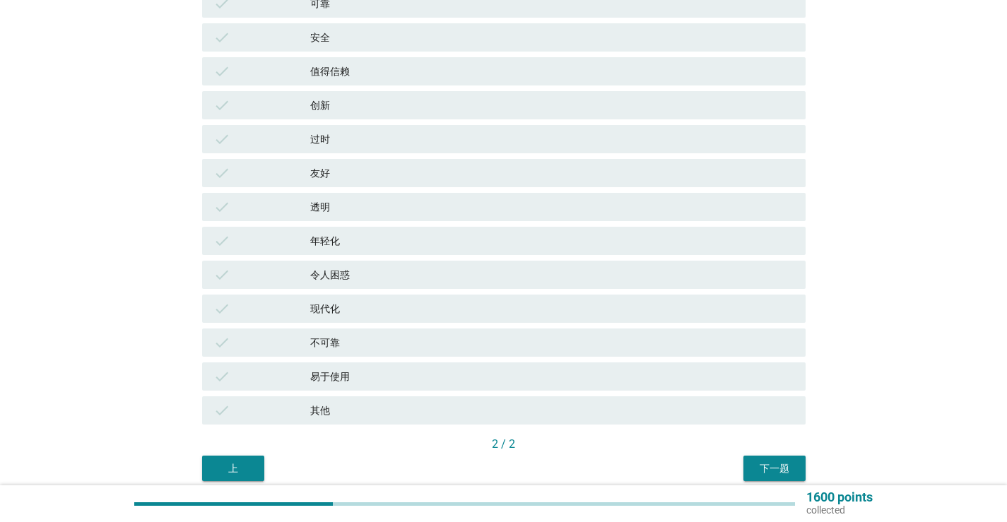
click at [772, 473] on div "下一题" at bounding box center [775, 468] width 40 height 15
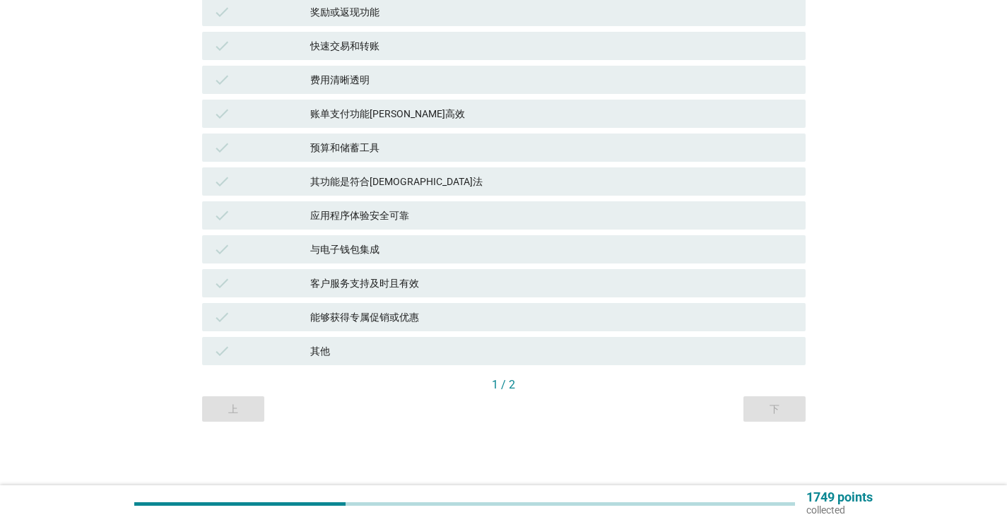
scroll to position [0, 0]
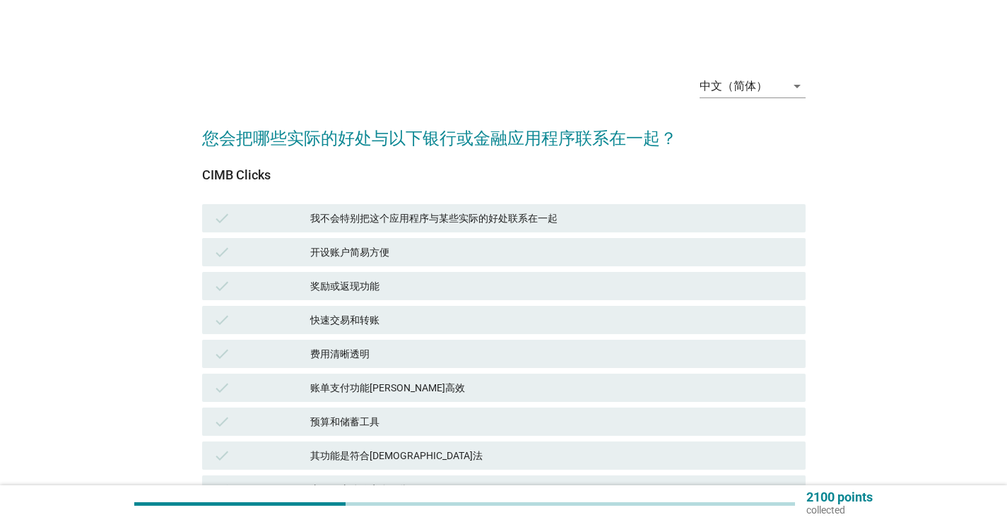
click at [368, 222] on div "我不会特别把这个应用程序与某些实际的好处联系在一起" at bounding box center [552, 218] width 484 height 17
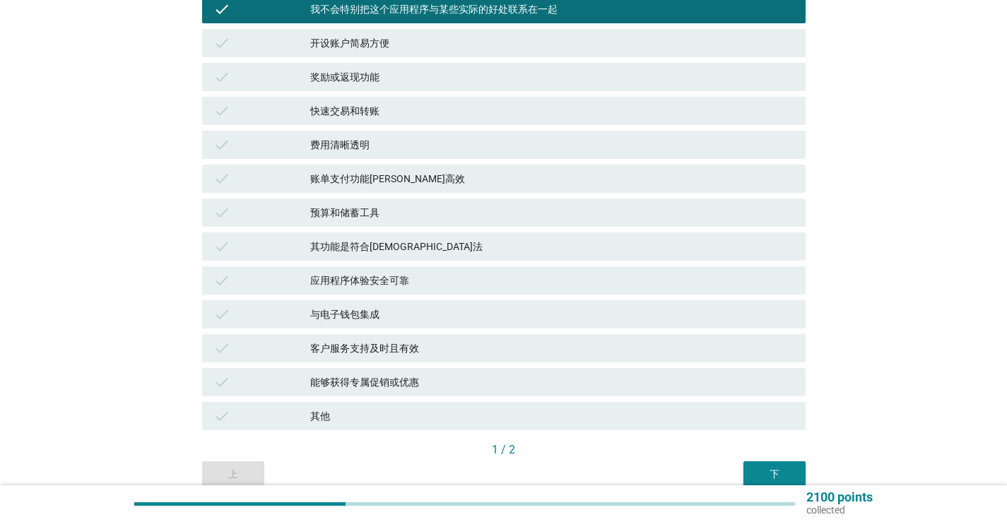
scroll to position [274, 0]
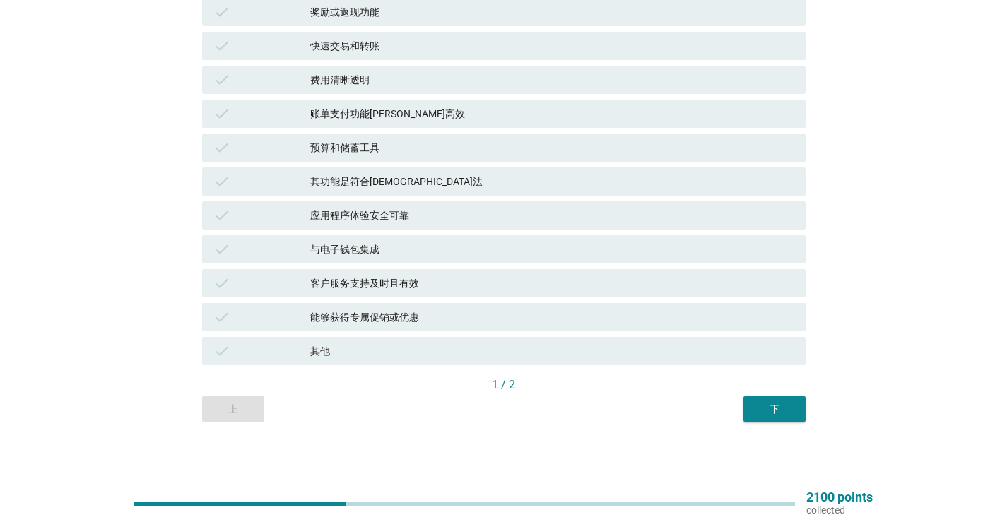
click at [771, 411] on div "下" at bounding box center [775, 409] width 40 height 15
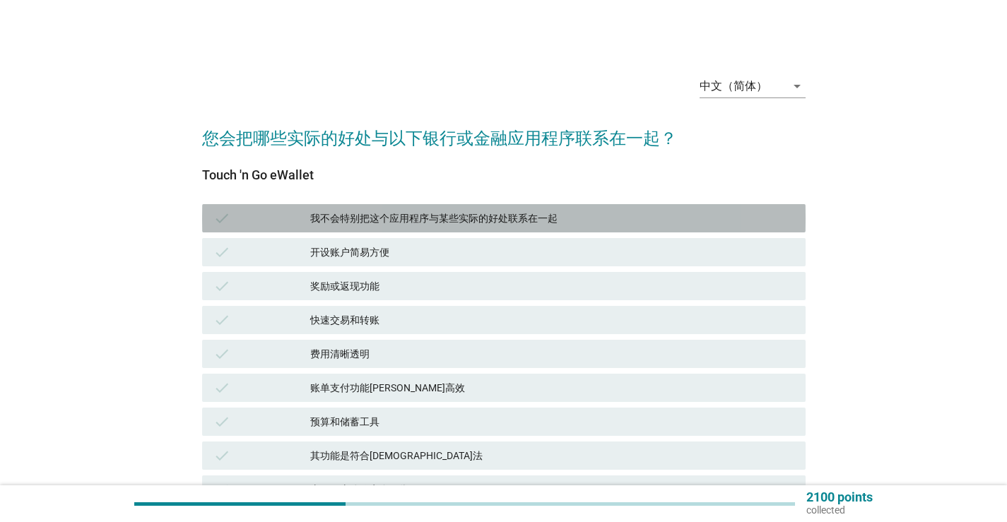
click at [552, 213] on div "我不会特别把这个应用程序与某些实际的好处联系在一起" at bounding box center [552, 218] width 484 height 17
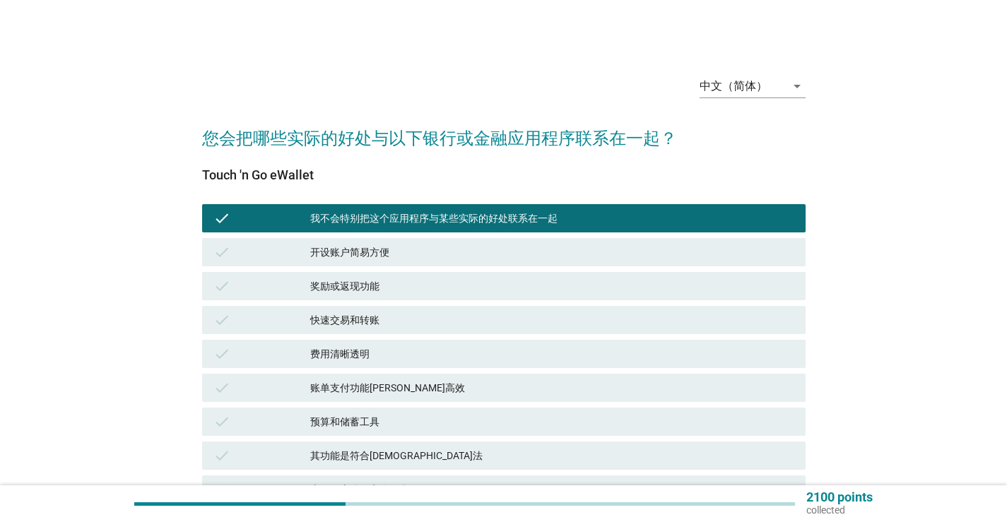
scroll to position [274, 0]
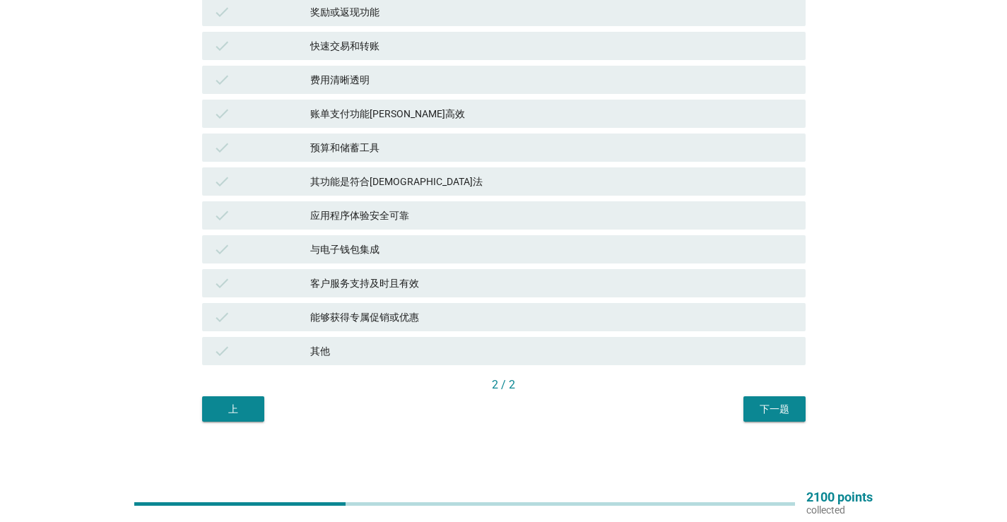
click at [771, 397] on button "下一题" at bounding box center [774, 408] width 62 height 25
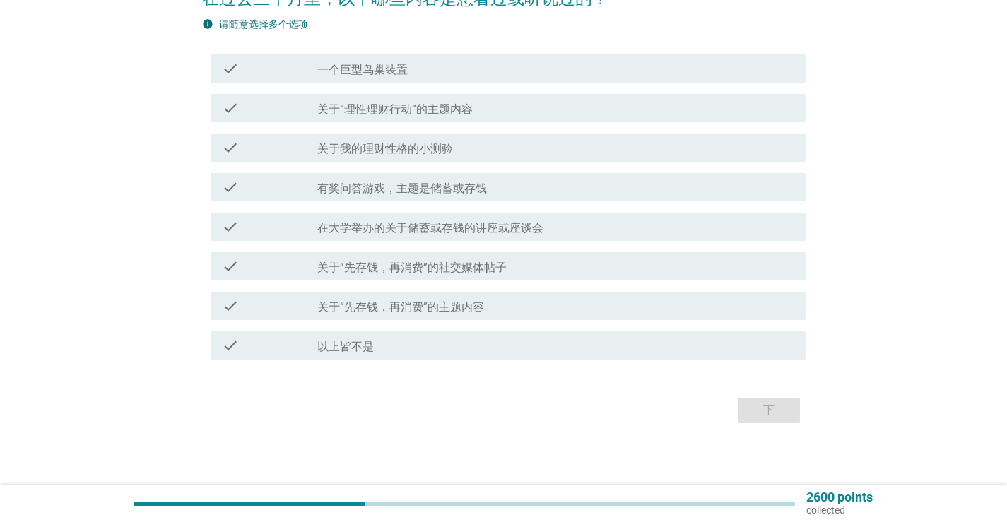
scroll to position [141, 0]
click at [328, 341] on label "以上皆不是" at bounding box center [345, 346] width 57 height 14
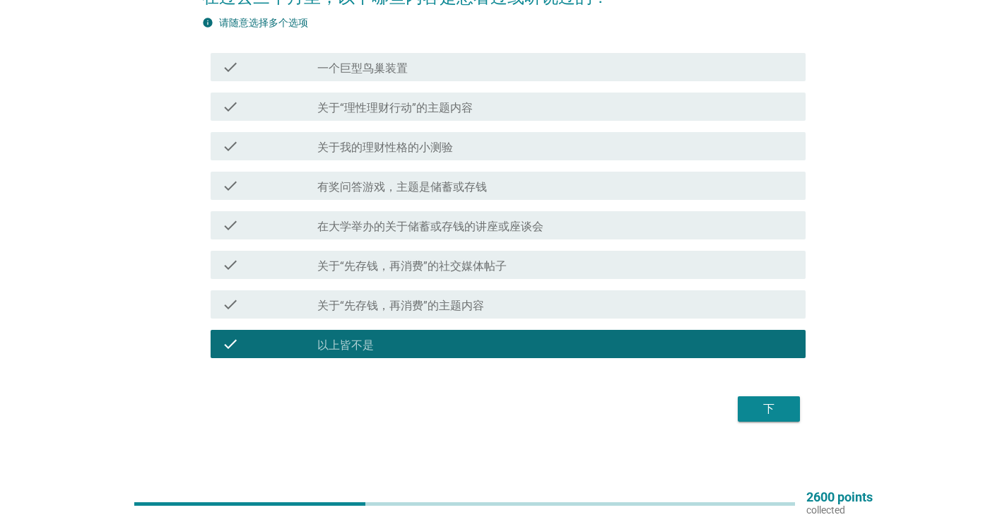
click at [769, 419] on button "下" at bounding box center [769, 408] width 62 height 25
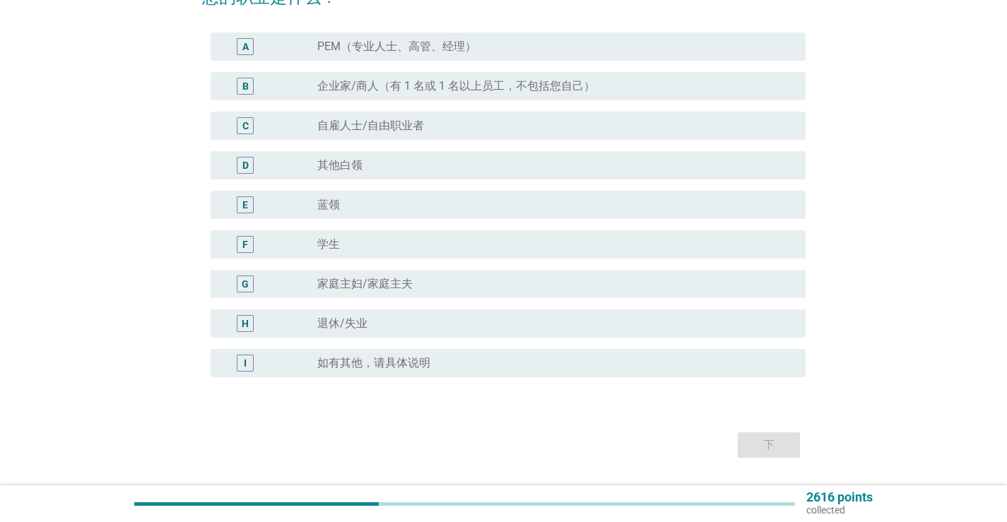
scroll to position [0, 0]
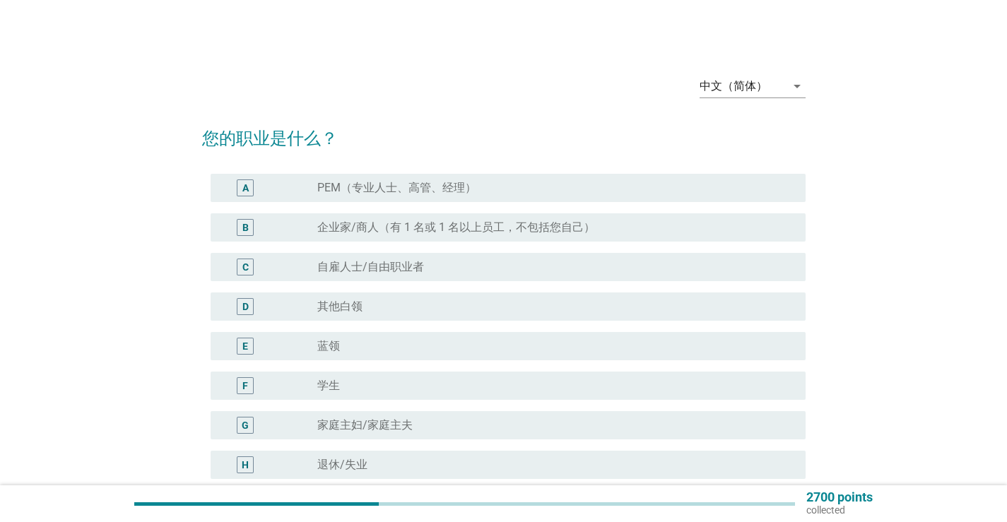
click at [432, 307] on div "radio_button_unchecked 其他白领" at bounding box center [550, 307] width 466 height 14
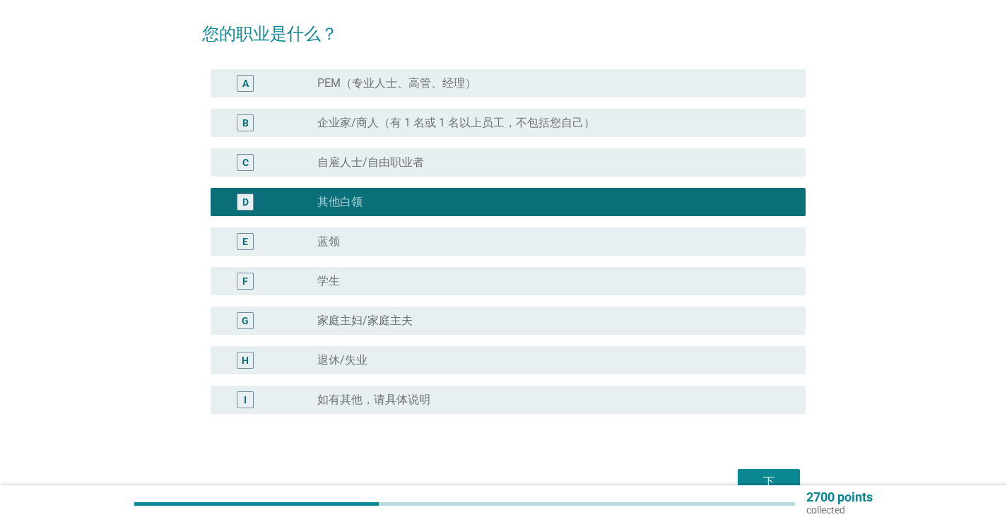
scroll to position [141, 0]
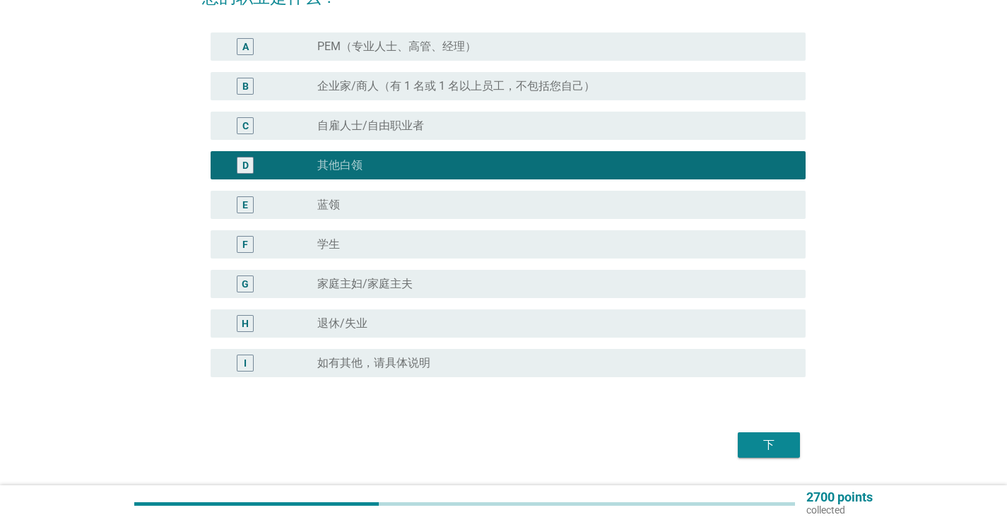
click at [750, 446] on div "下" at bounding box center [769, 445] width 40 height 17
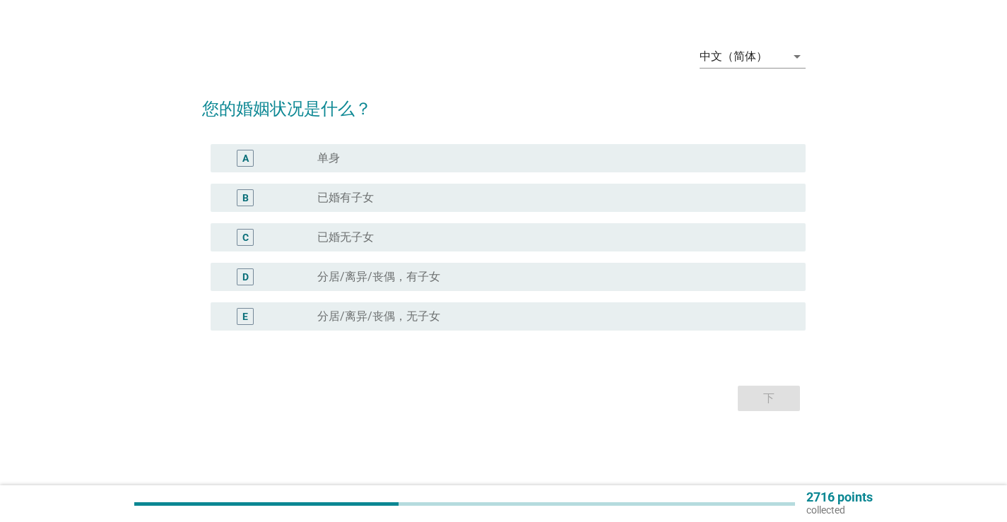
scroll to position [0, 0]
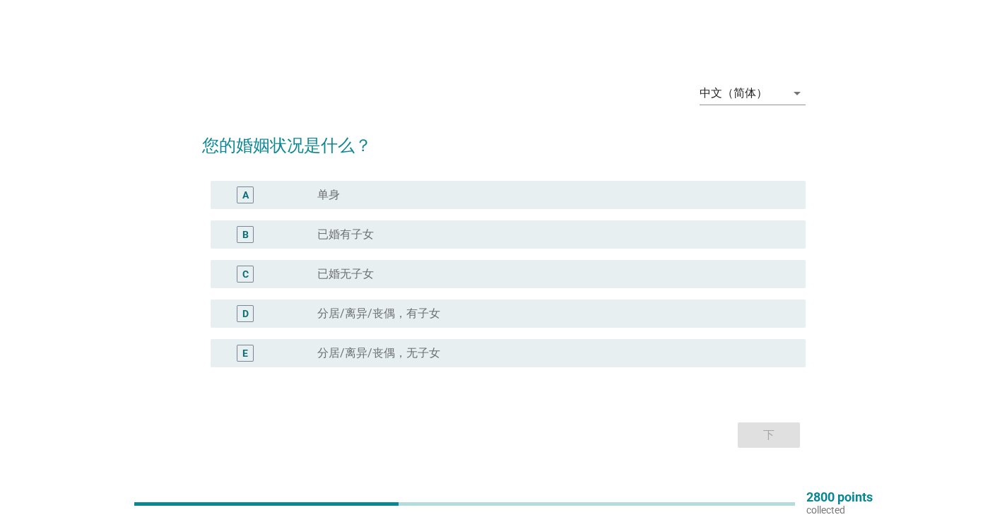
click at [296, 240] on div "B" at bounding box center [269, 234] width 95 height 17
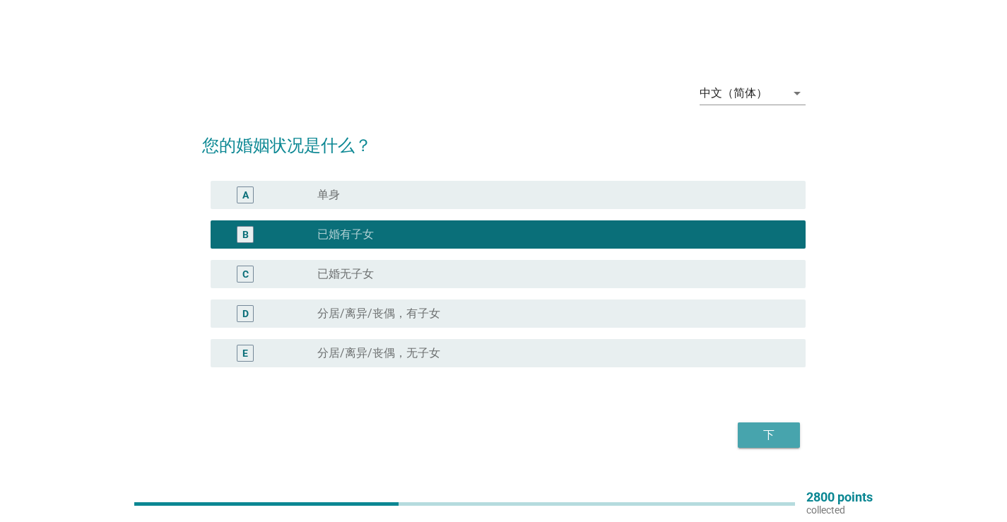
click at [782, 432] on div "下" at bounding box center [769, 435] width 40 height 17
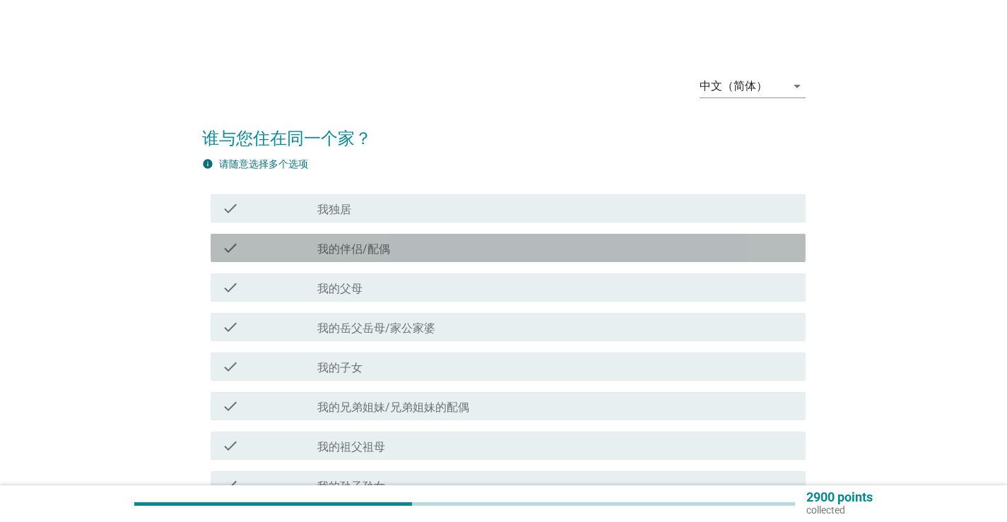
click at [324, 254] on label "我的伴侣/配偶" at bounding box center [353, 249] width 73 height 14
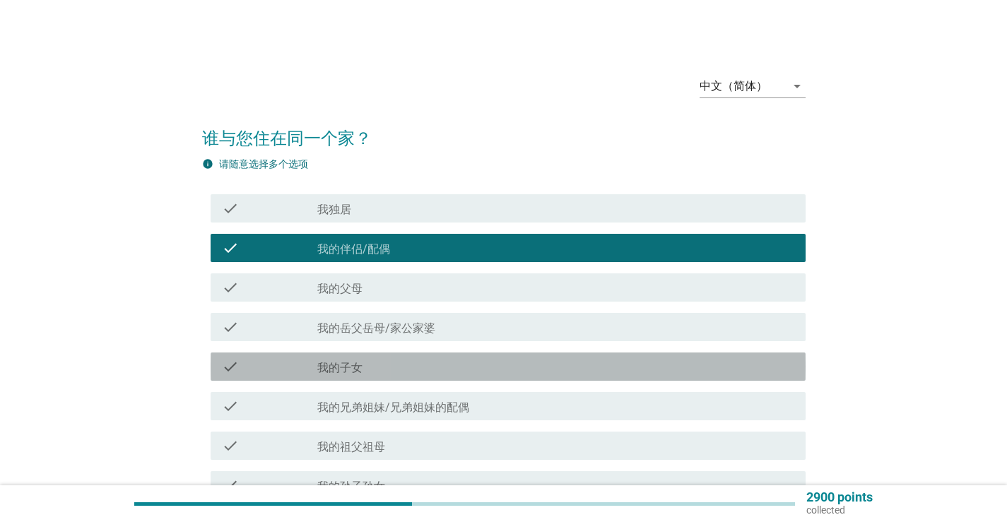
click at [312, 365] on div "check" at bounding box center [269, 366] width 95 height 17
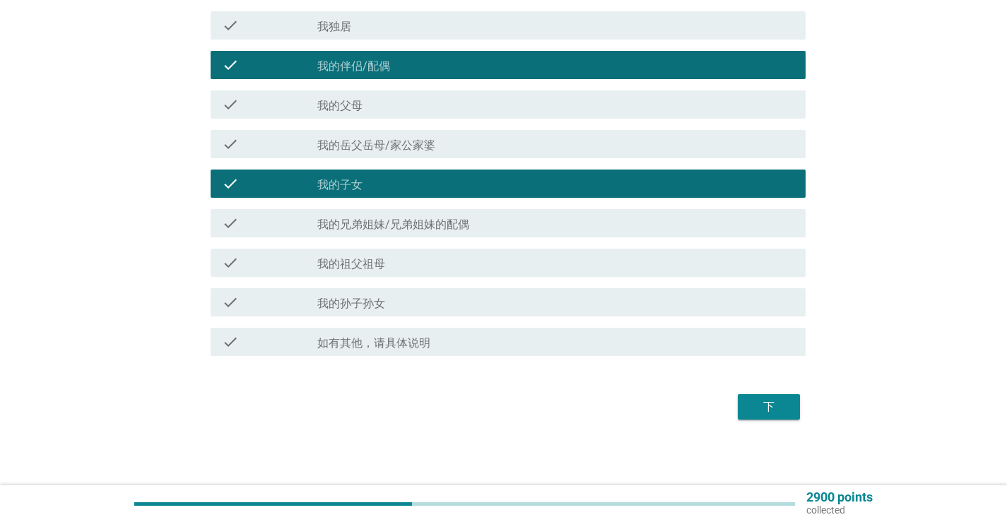
scroll to position [185, 0]
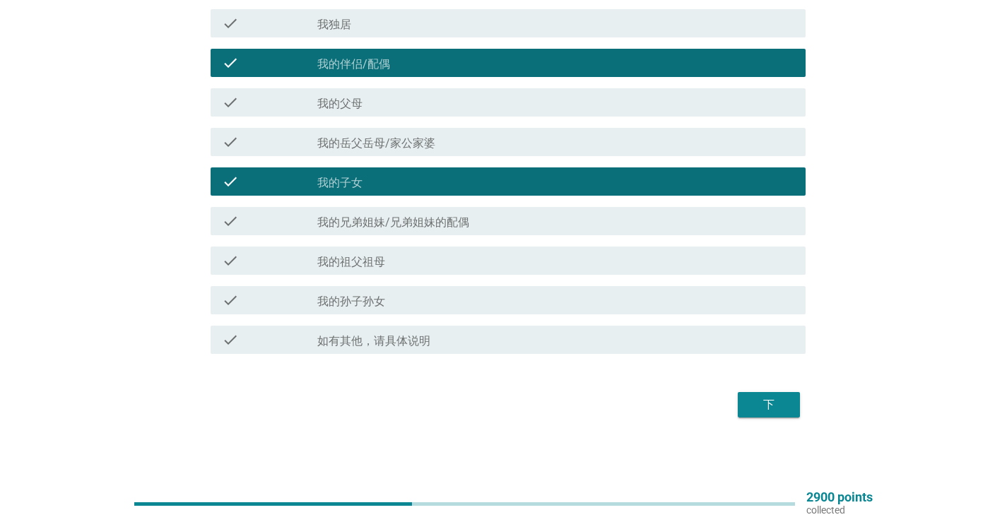
click at [780, 394] on button "下" at bounding box center [769, 404] width 62 height 25
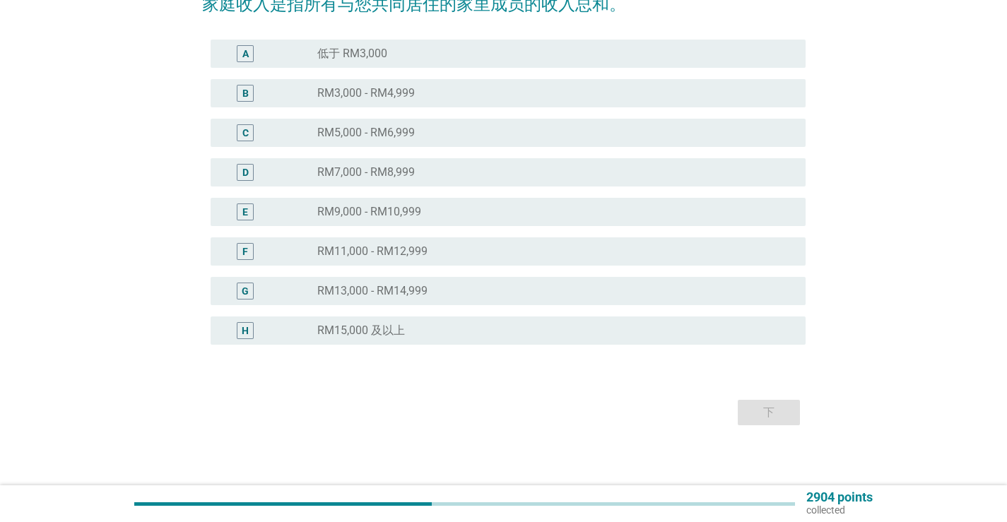
scroll to position [0, 0]
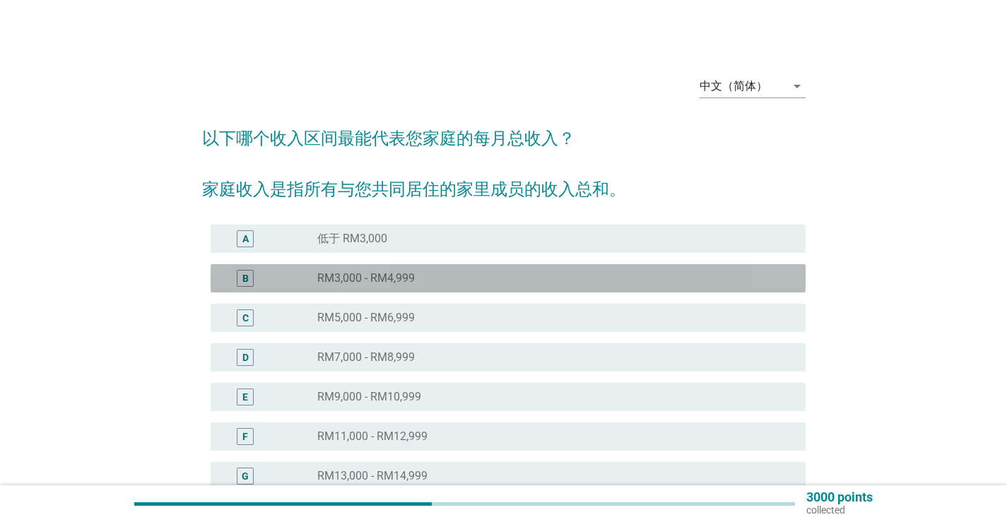
click at [266, 280] on div "B" at bounding box center [246, 278] width 48 height 17
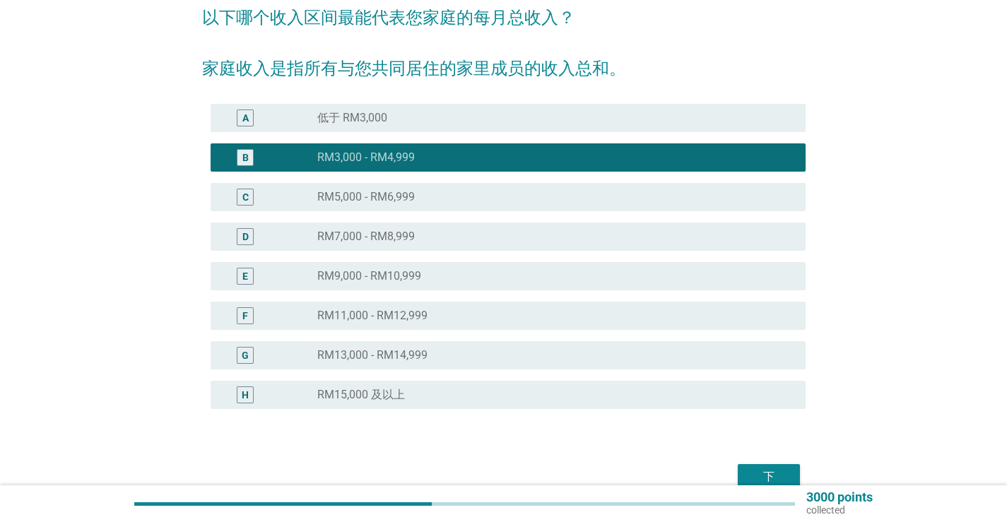
scroll to position [193, 0]
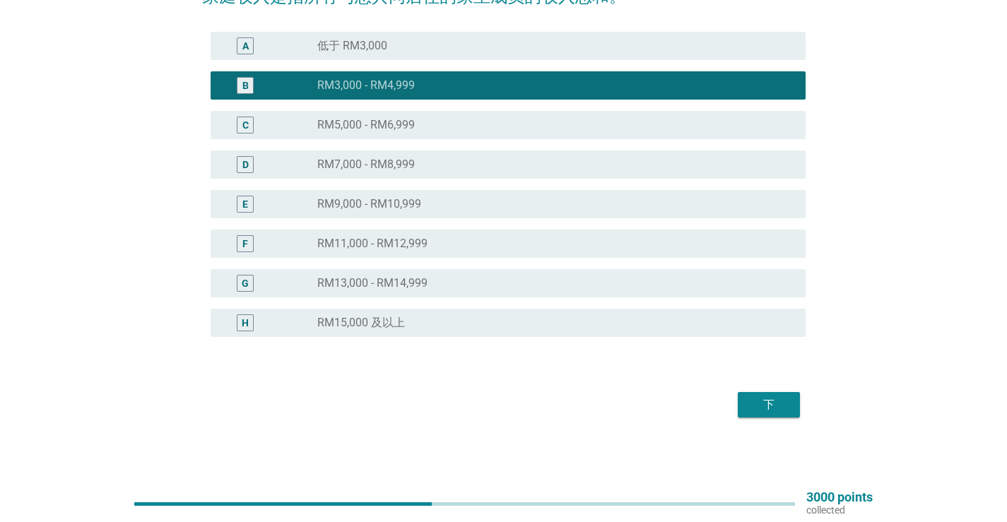
click at [764, 394] on button "下" at bounding box center [769, 404] width 62 height 25
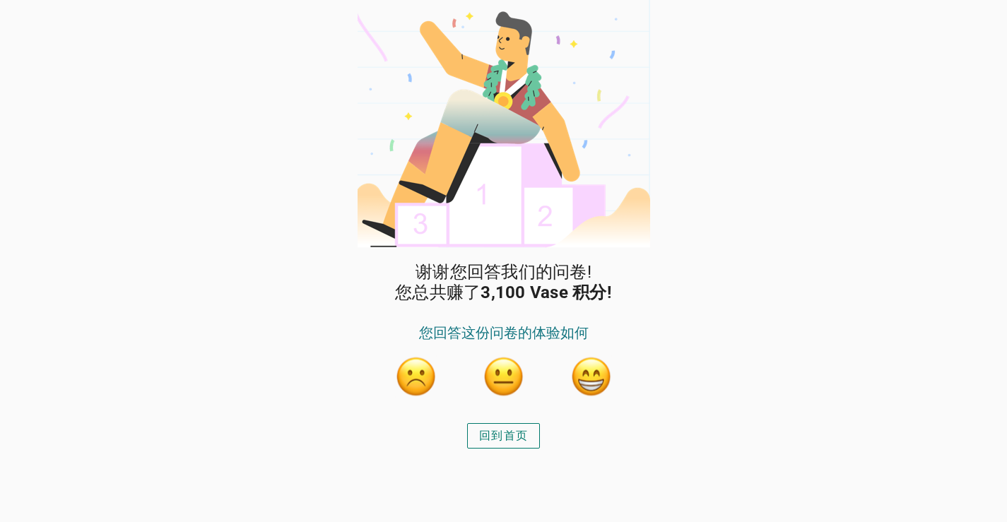
click at [499, 437] on div "回到首页" at bounding box center [503, 436] width 49 height 17
